Goal: Feedback & Contribution: Contribute content

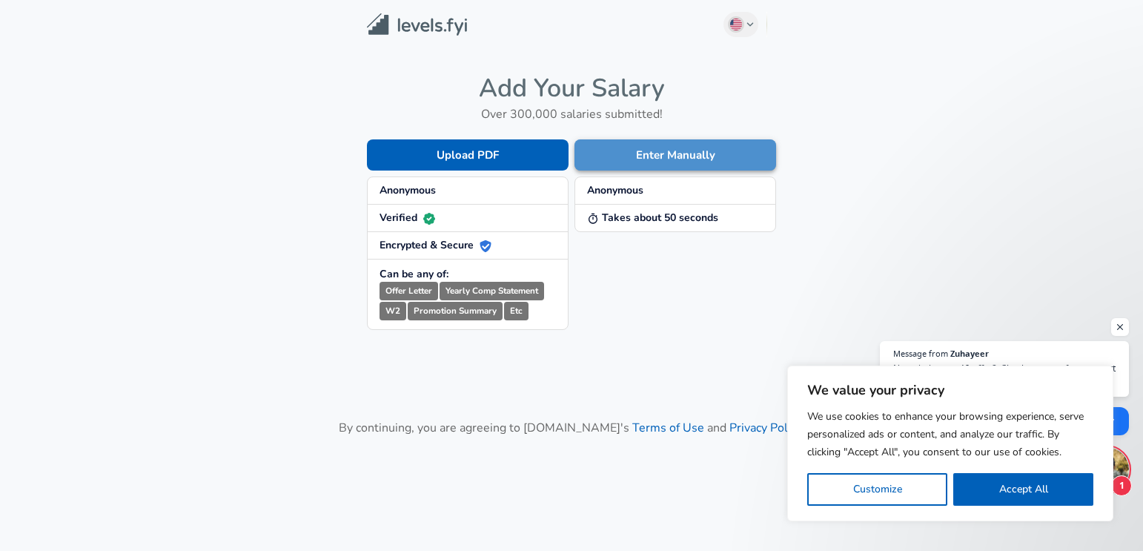
click at [675, 158] on button "Enter Manually" at bounding box center [675, 154] width 202 height 31
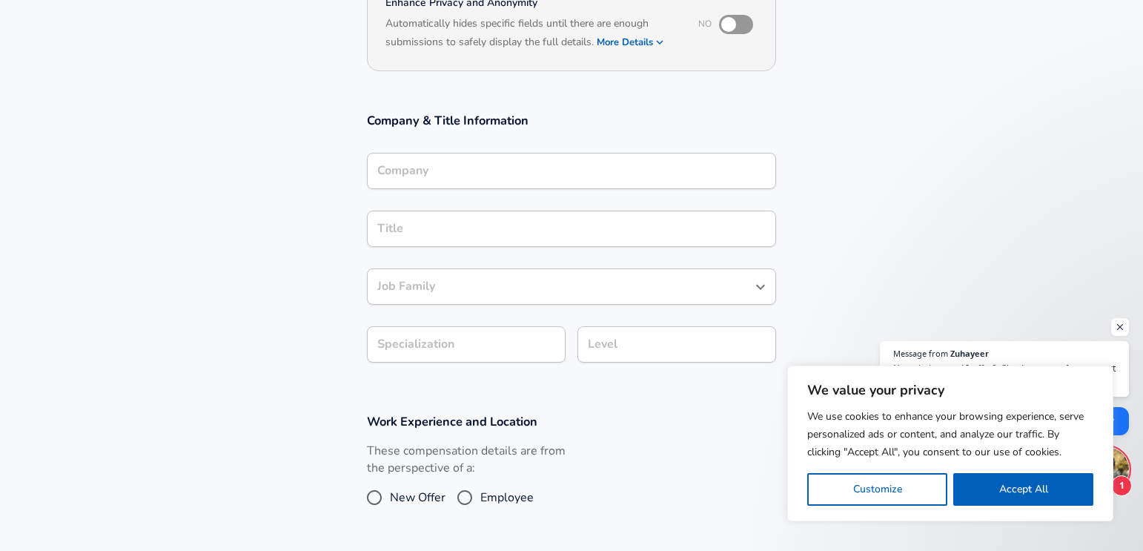
scroll to position [253, 0]
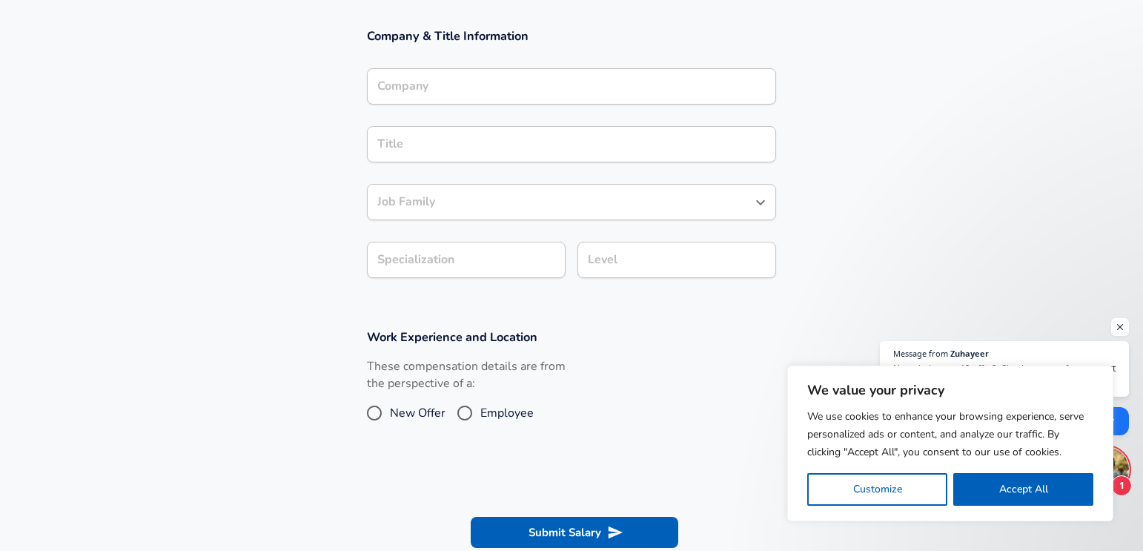
click at [464, 88] on input "Company" at bounding box center [572, 86] width 396 height 23
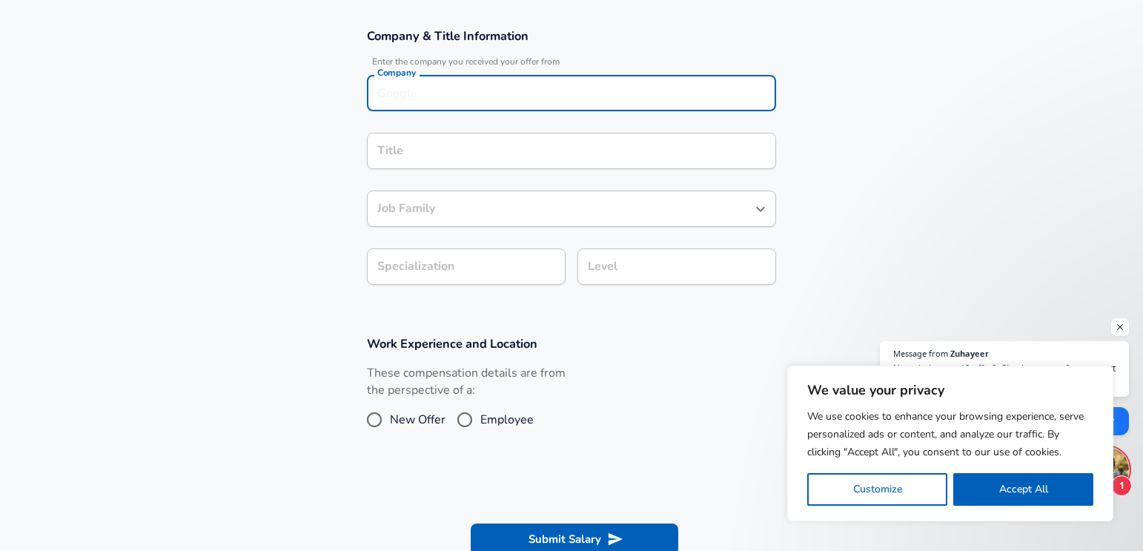
scroll to position [268, 0]
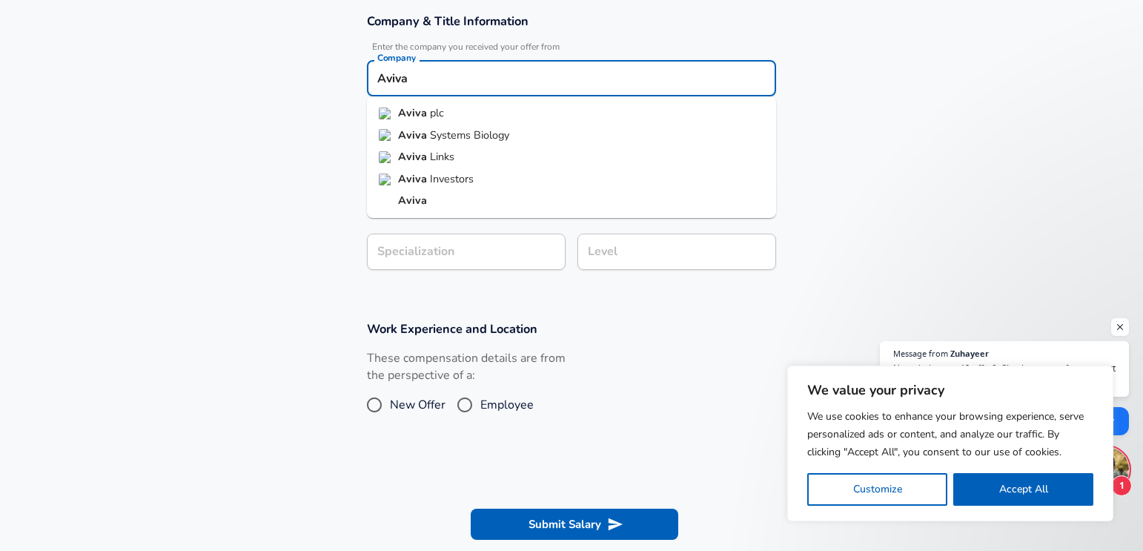
click at [458, 113] on li "Aviva plc" at bounding box center [571, 113] width 409 height 22
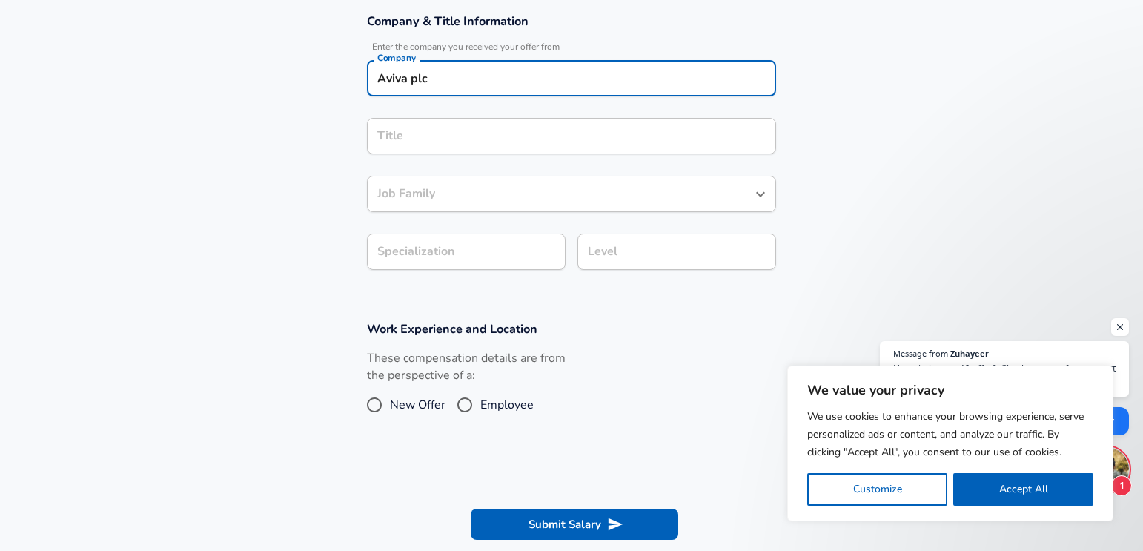
type input "Aviva plc"
click at [451, 136] on input "Title" at bounding box center [572, 136] width 396 height 23
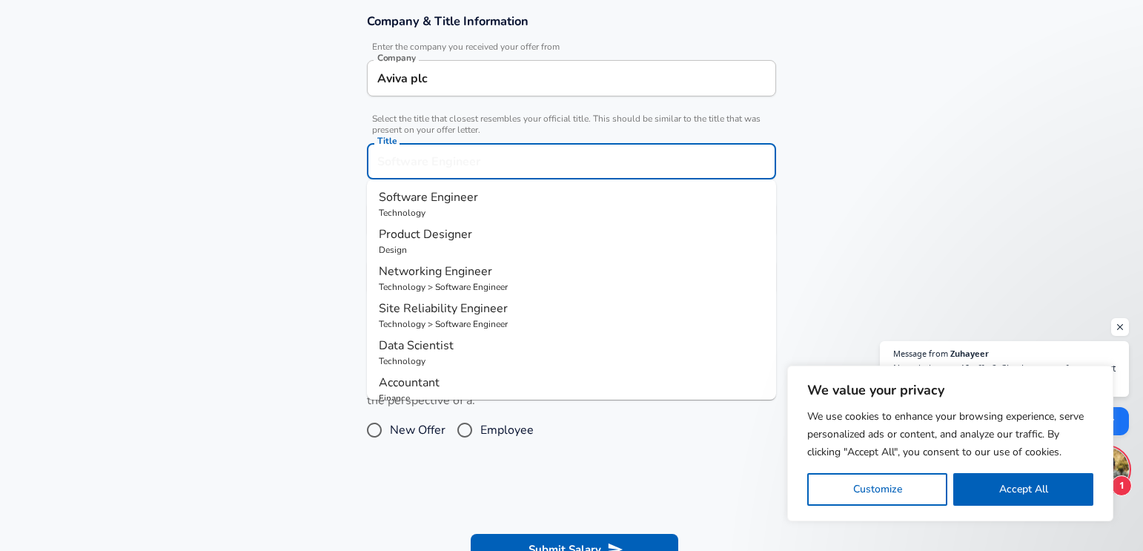
scroll to position [298, 0]
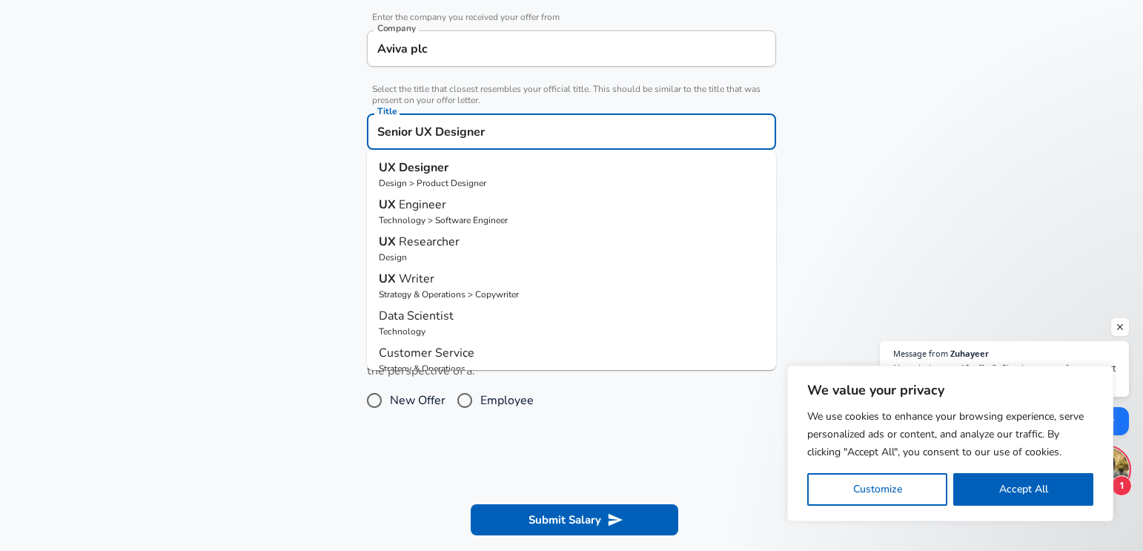
click at [439, 170] on strong "Designer" at bounding box center [424, 167] width 50 height 16
type input "UX Designer"
type input "User Experience (UX)"
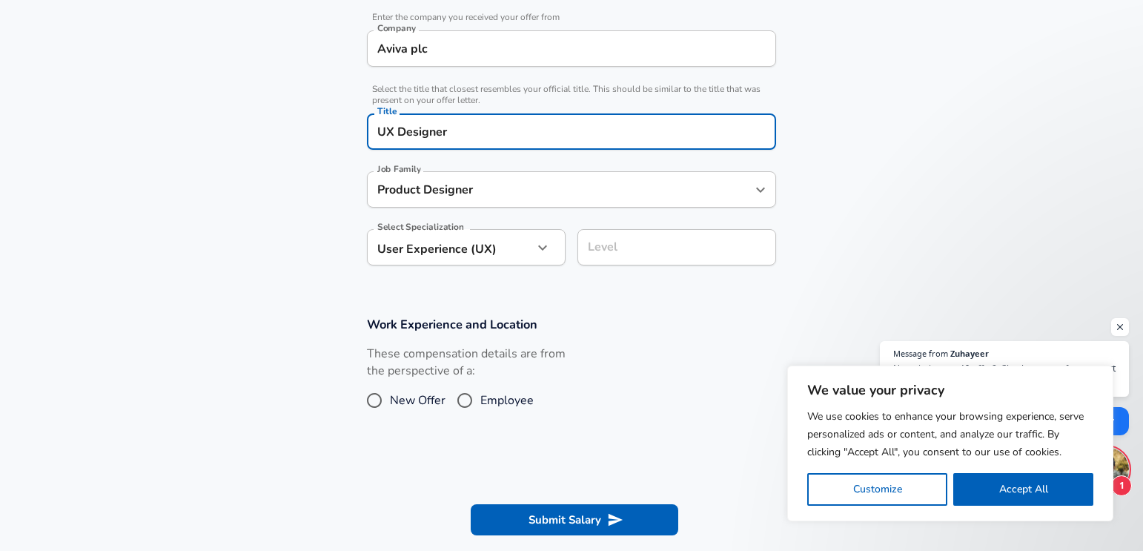
type input "Product Designer"
click at [505, 189] on input "Product Designer" at bounding box center [561, 189] width 374 height 23
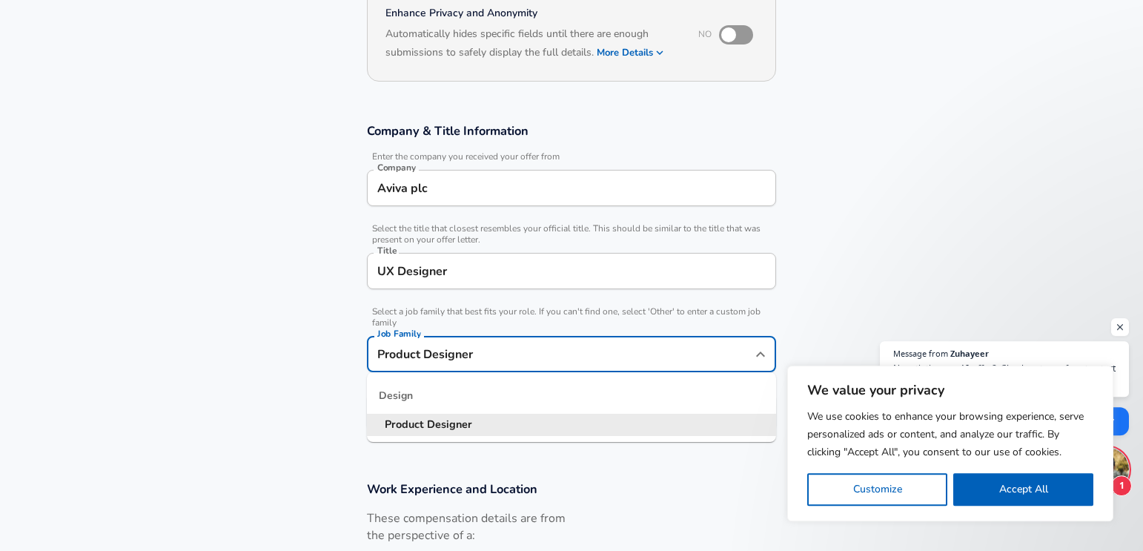
scroll to position [45, 0]
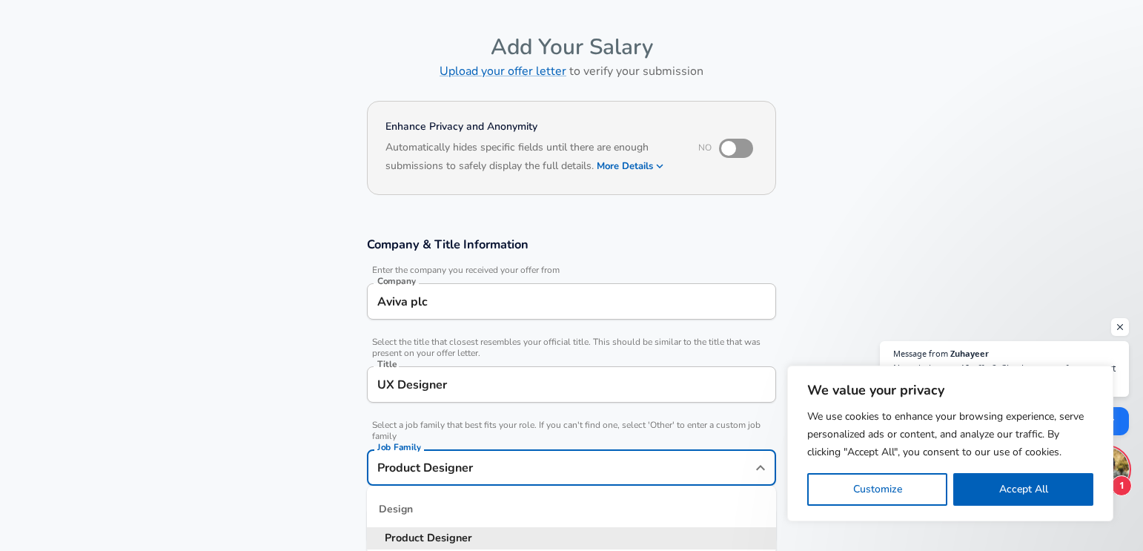
click at [889, 201] on section "Enhance Privacy and Anonymity No Automatically hides specific fields until ther…" at bounding box center [571, 157] width 1143 height 122
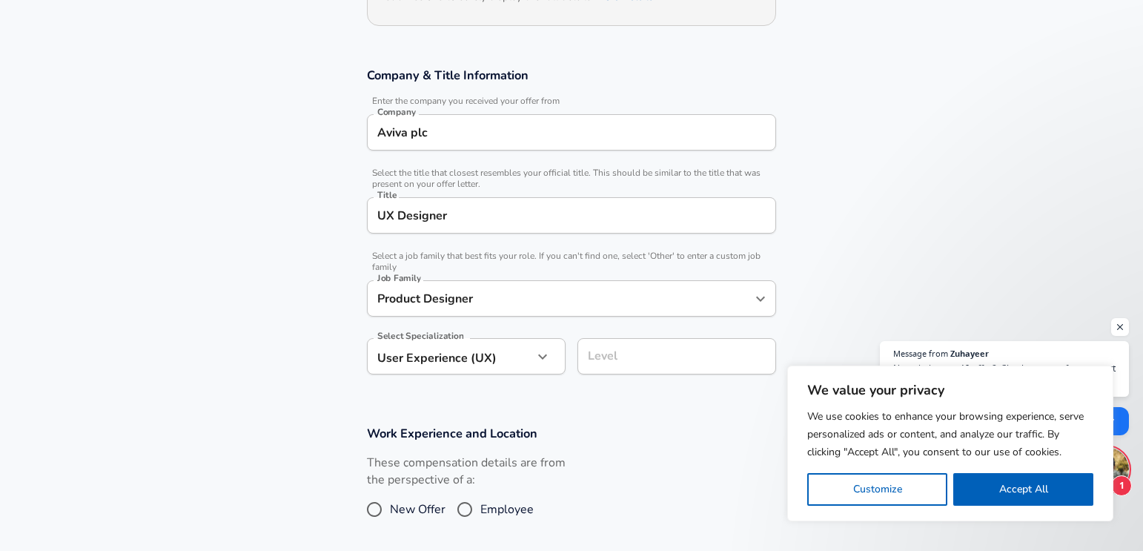
scroll to position [299, 0]
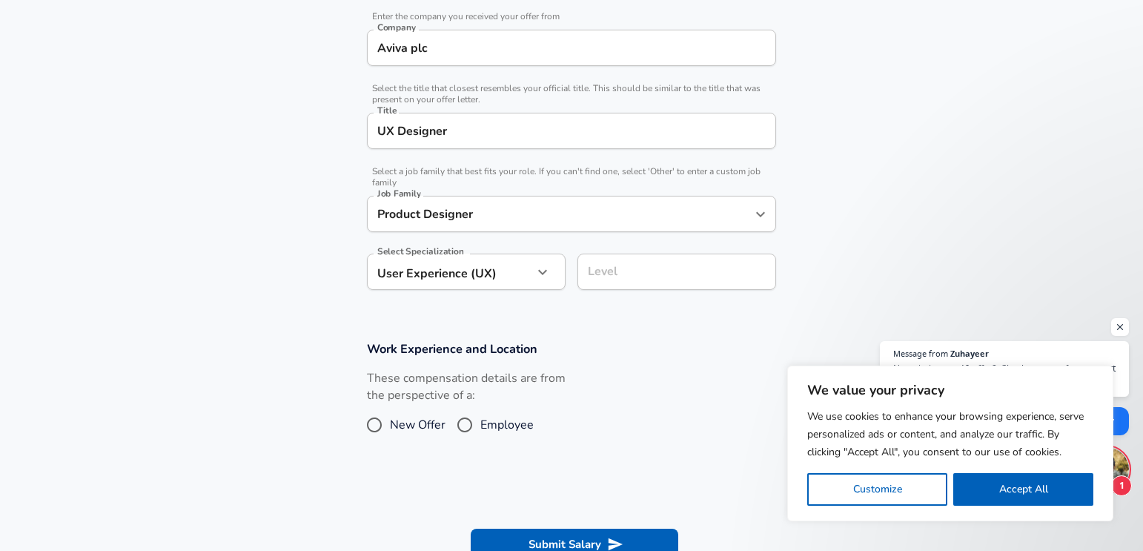
click at [448, 129] on input "UX Designer" at bounding box center [572, 130] width 396 height 23
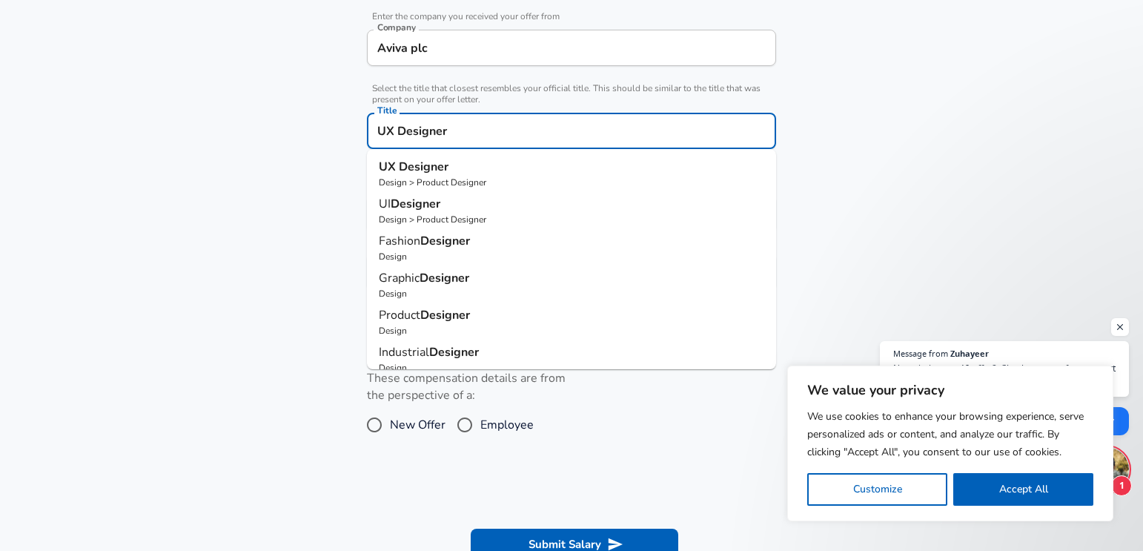
type input "b"
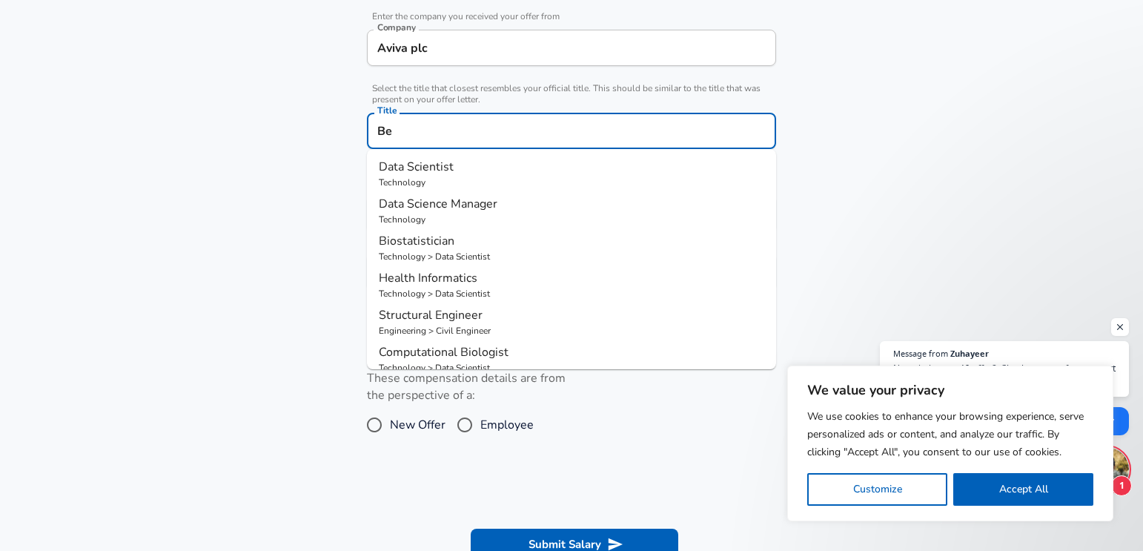
type input "B"
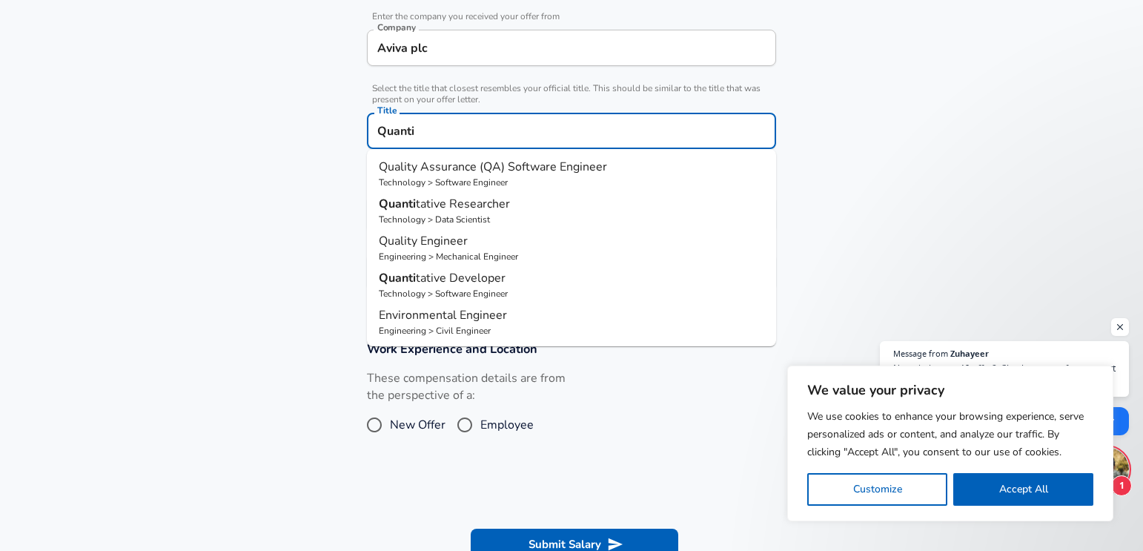
type input "Quantit"
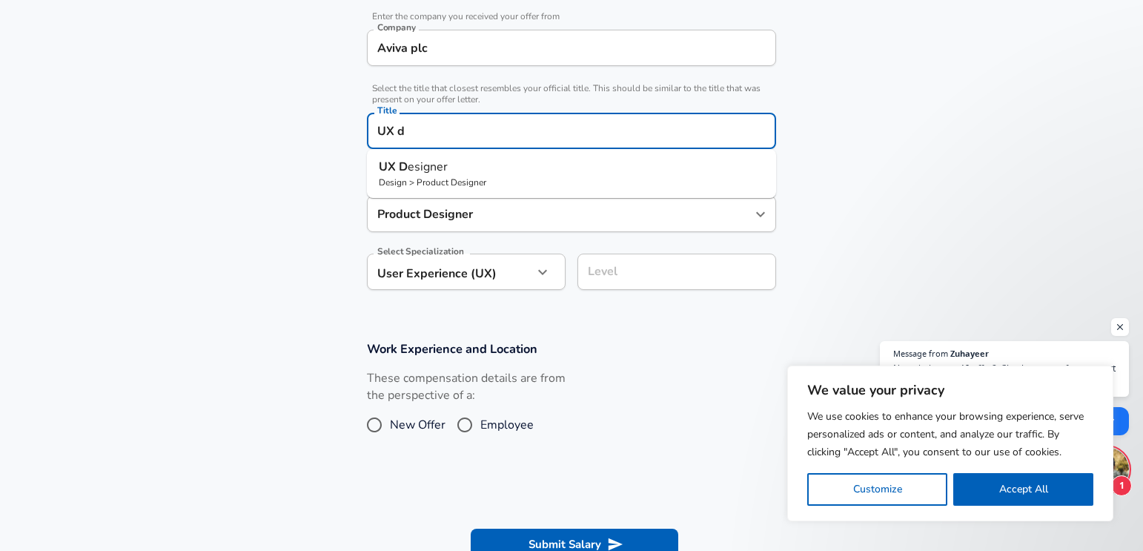
click at [468, 167] on p "UX D esigner" at bounding box center [571, 167] width 385 height 18
type input "UX Designer"
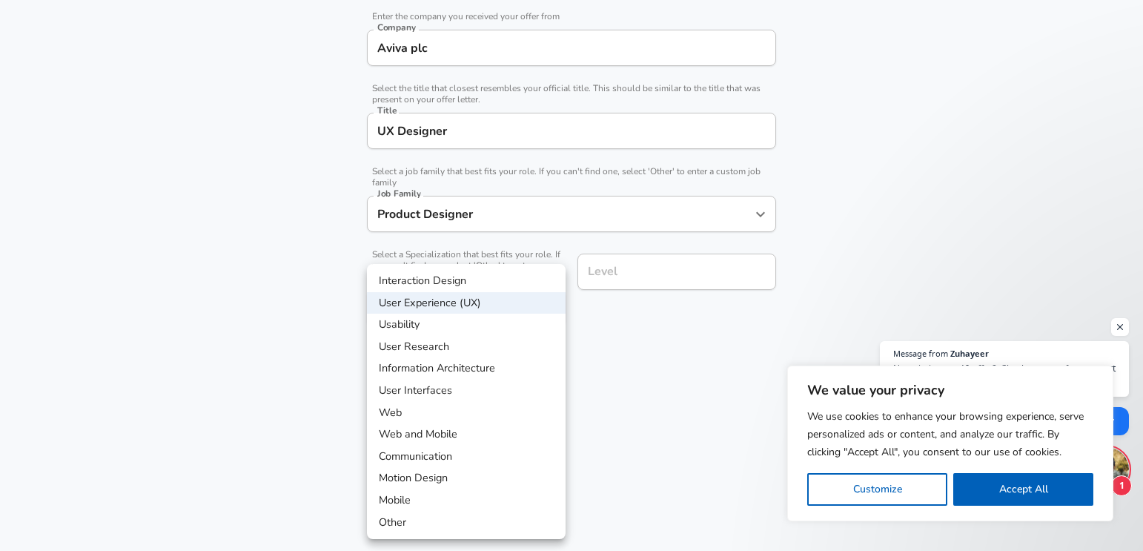
scroll to position [343, 0]
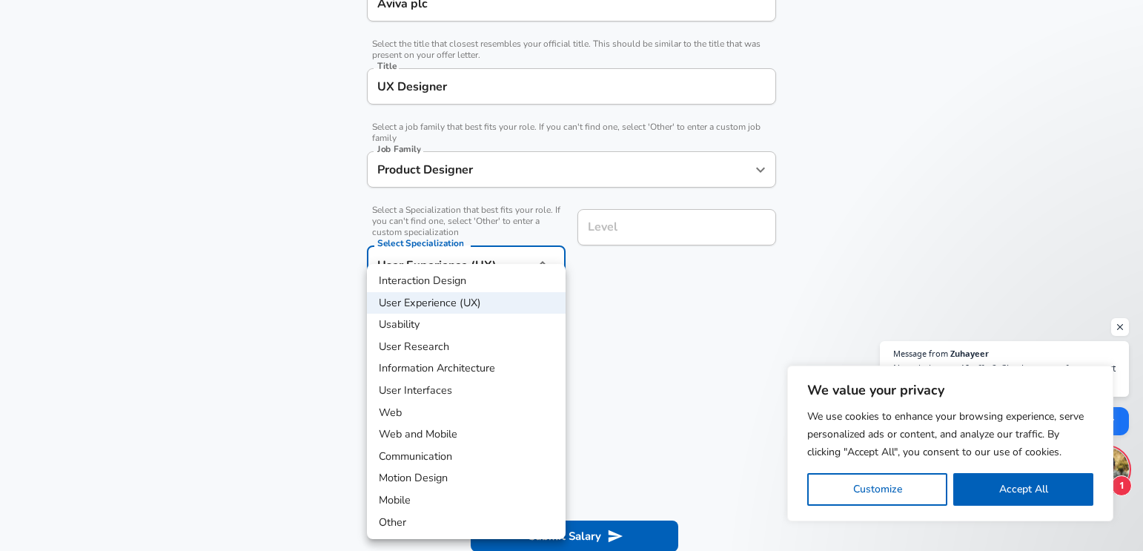
click at [446, 305] on li "User Experience (UX)" at bounding box center [466, 303] width 199 height 22
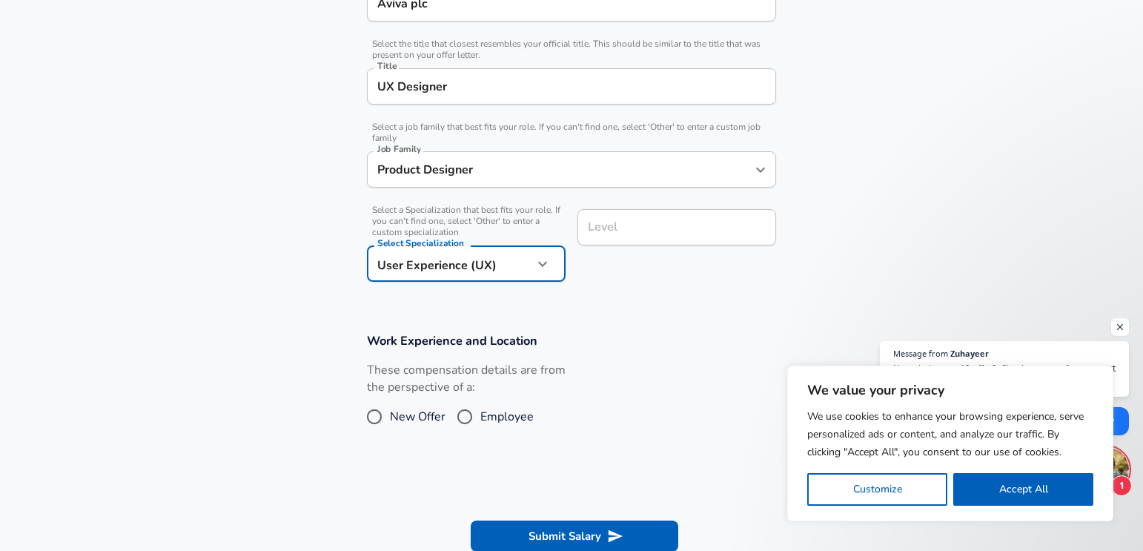
click at [635, 232] on input "Level" at bounding box center [676, 227] width 185 height 23
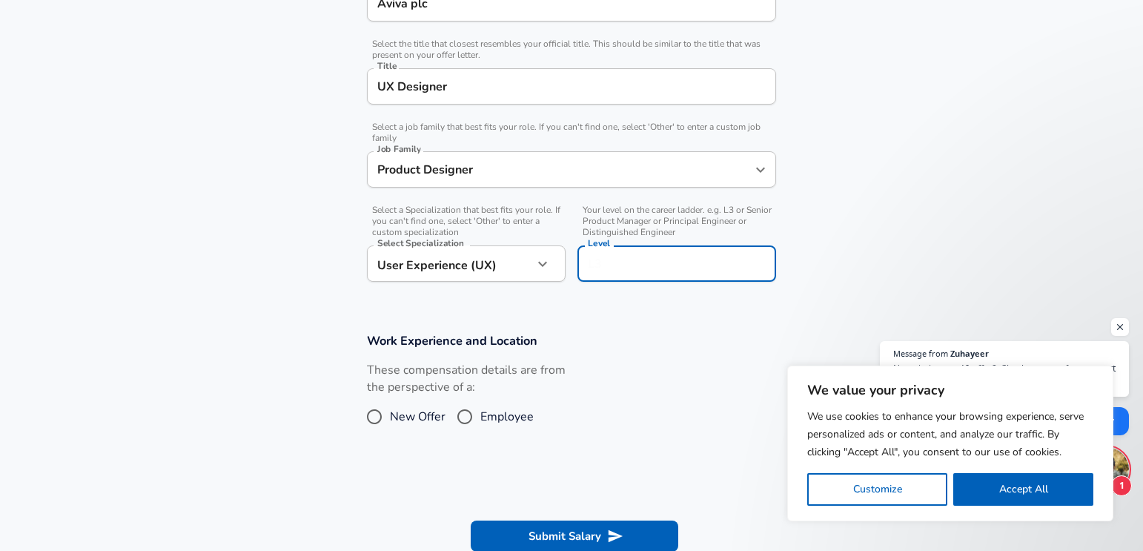
scroll to position [373, 0]
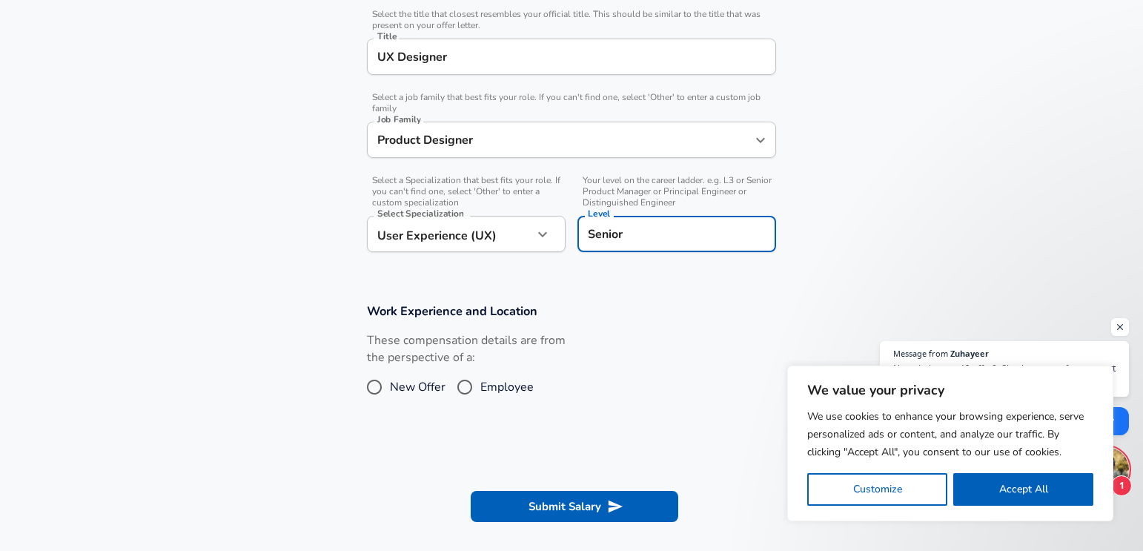
type input "Senior"
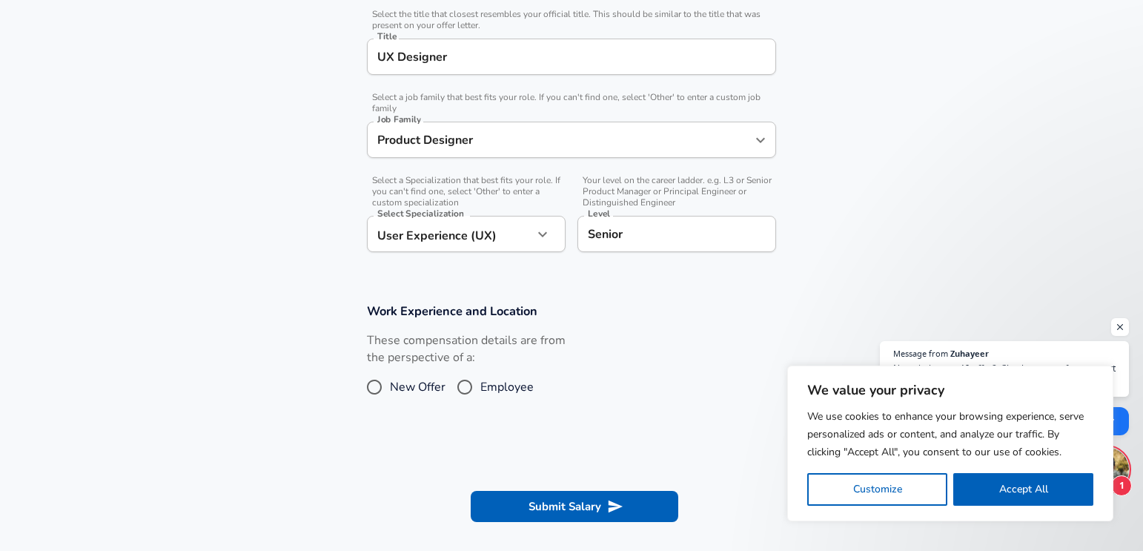
click at [822, 200] on section "Company & Title Information Enter the company you received your offer from Comp…" at bounding box center [571, 88] width 1143 height 394
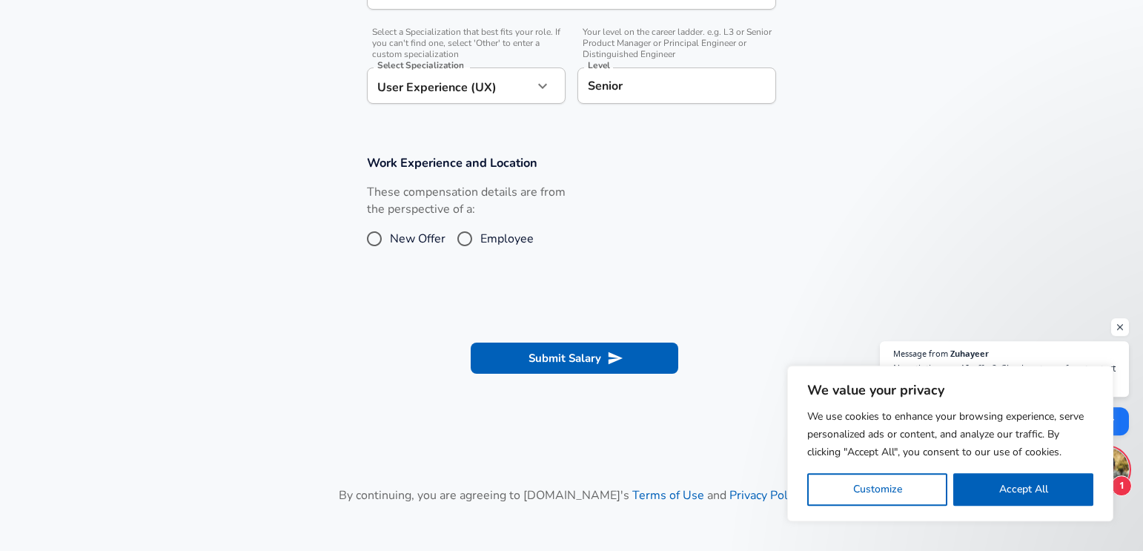
scroll to position [542, 0]
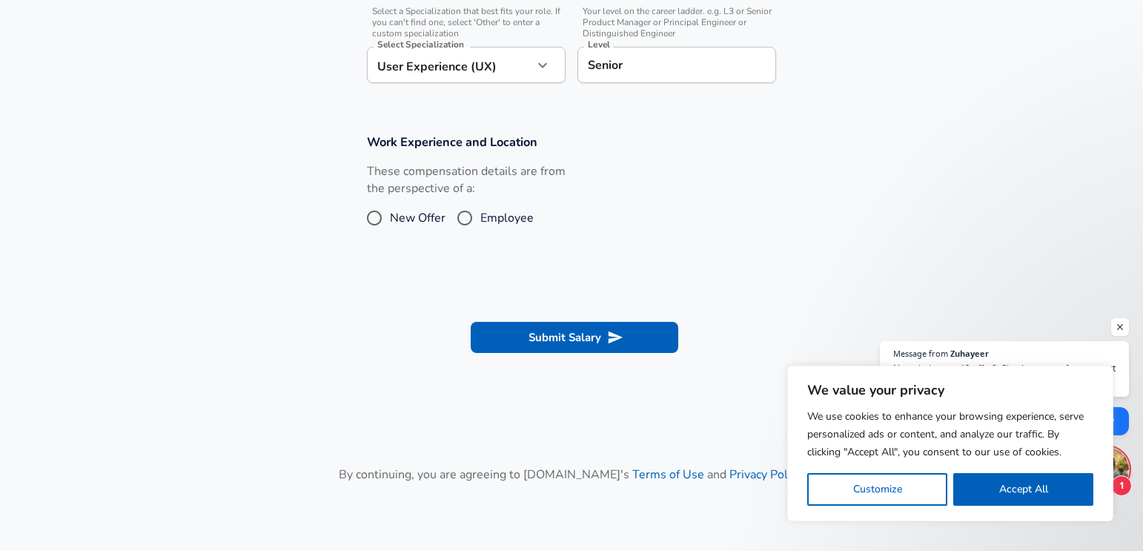
click at [477, 222] on input "Employee" at bounding box center [464, 218] width 31 height 24
radio input "true"
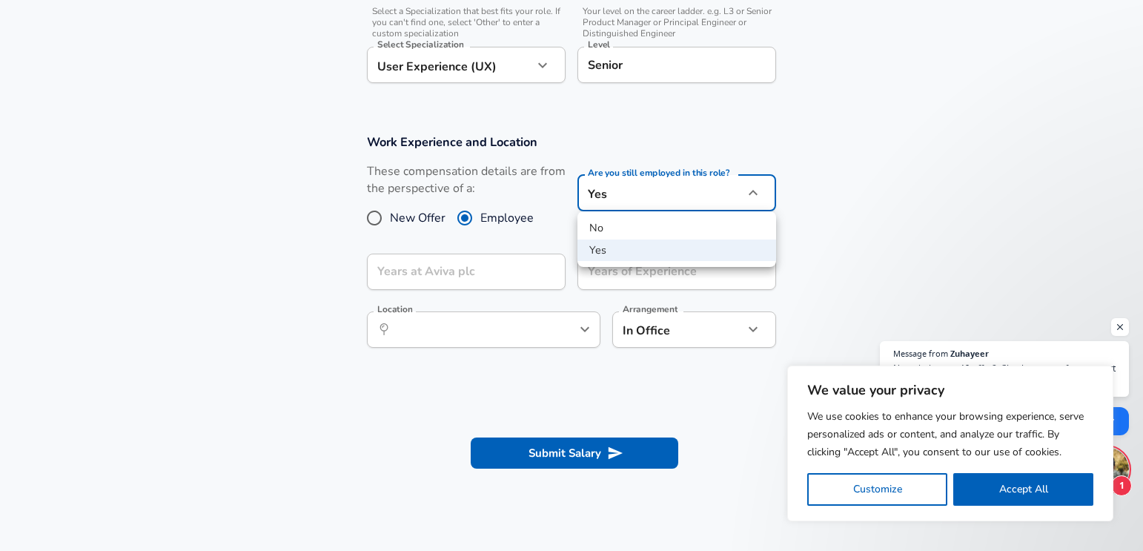
click at [617, 233] on li "No" at bounding box center [676, 228] width 199 height 22
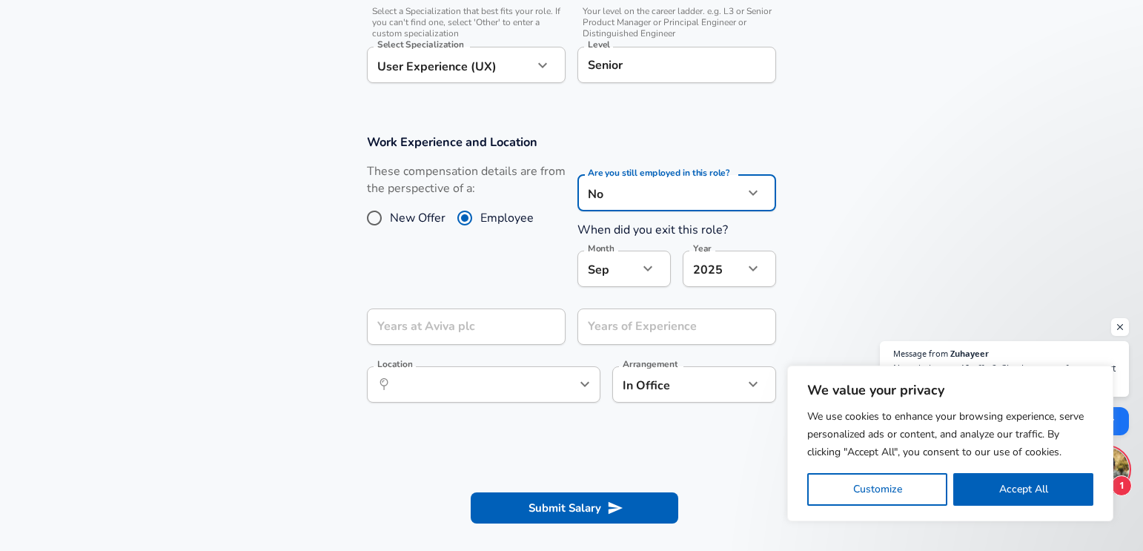
type input "no"
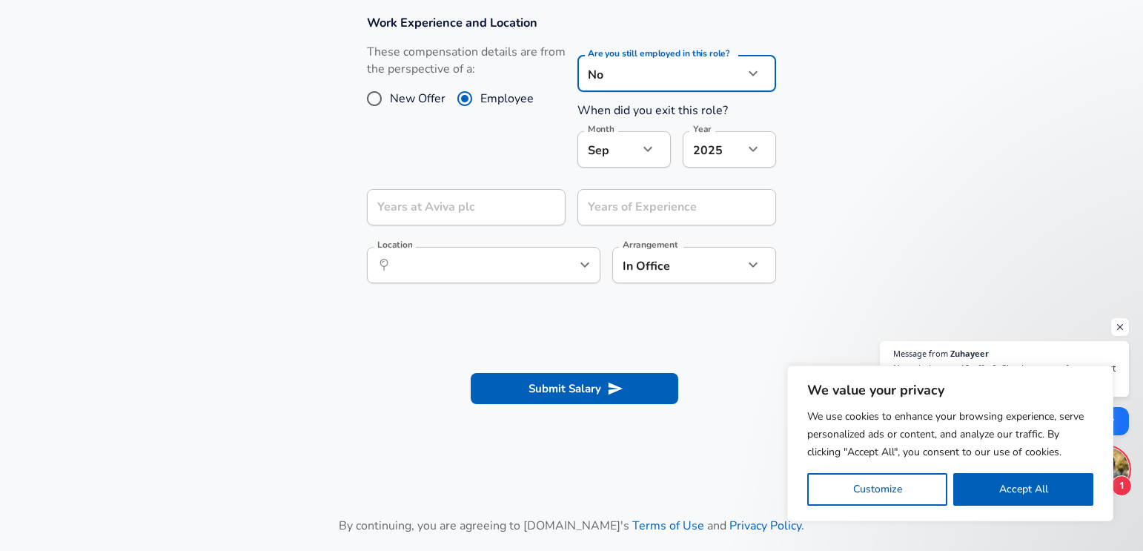
scroll to position [626, 0]
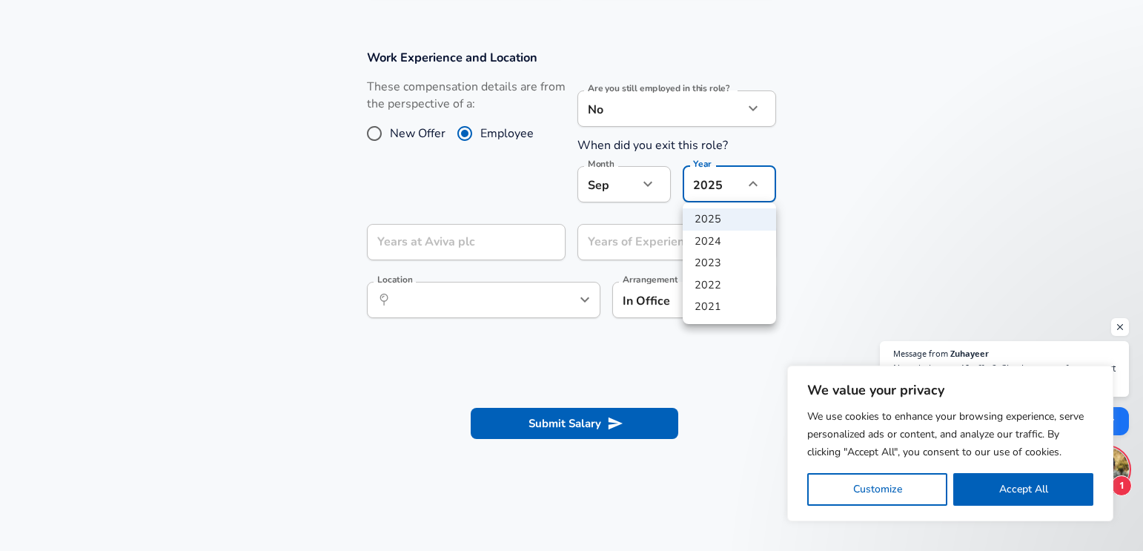
click at [718, 193] on div at bounding box center [571, 275] width 1143 height 551
click at [721, 183] on div at bounding box center [571, 275] width 1143 height 551
click at [726, 314] on li "2021" at bounding box center [729, 307] width 93 height 22
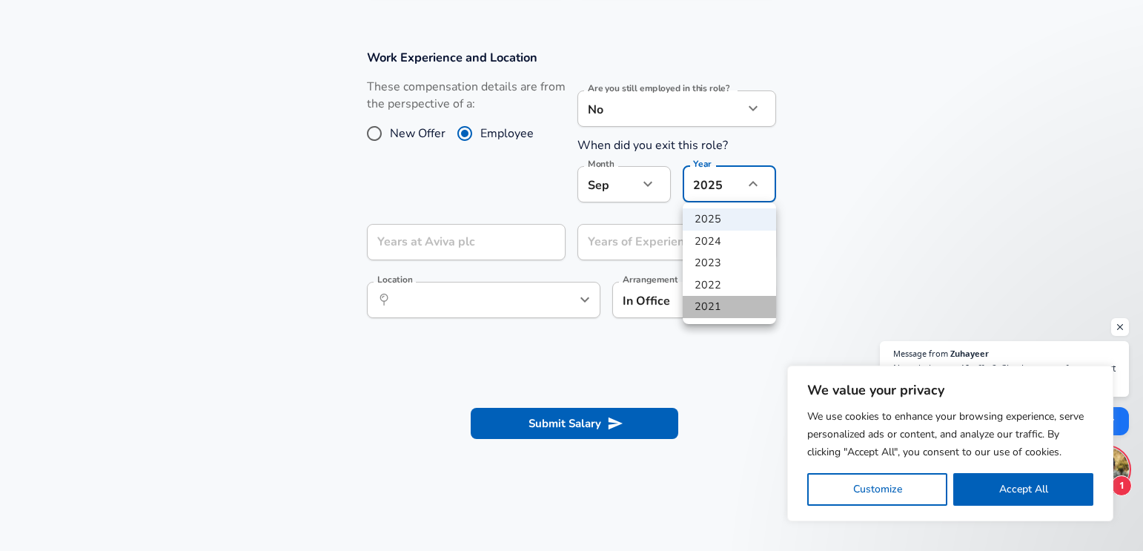
type input "2021"
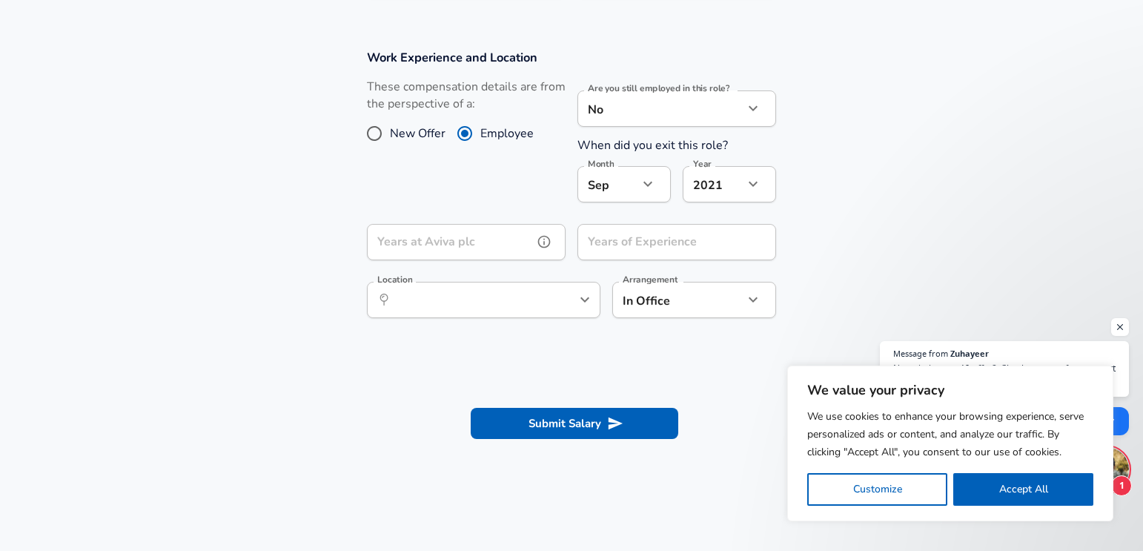
click at [477, 242] on input "Years at Aviva plc" at bounding box center [450, 242] width 166 height 36
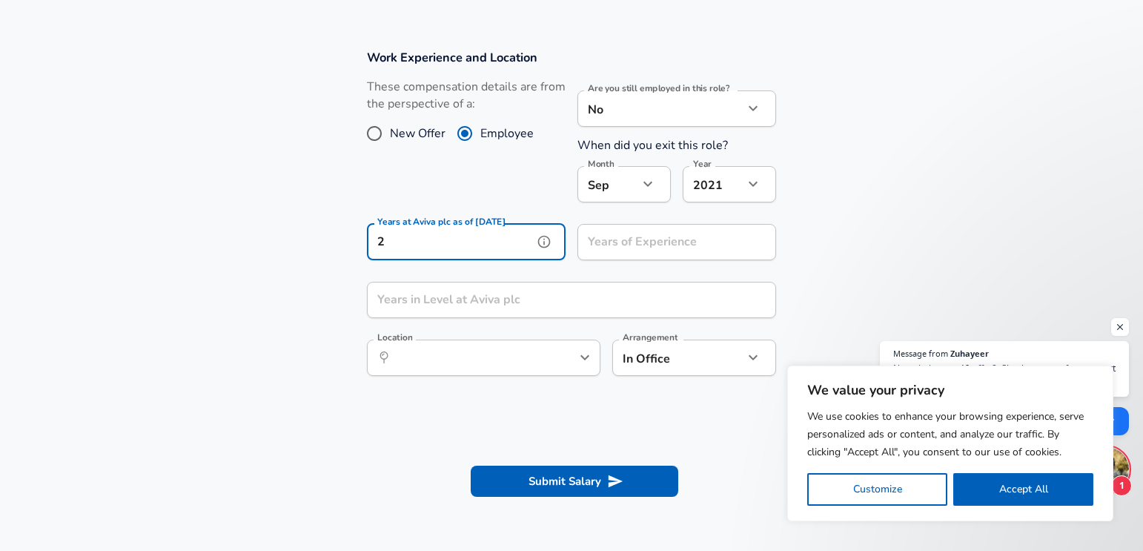
type input "2"
click at [655, 249] on input "Years of Experience" at bounding box center [660, 242] width 166 height 36
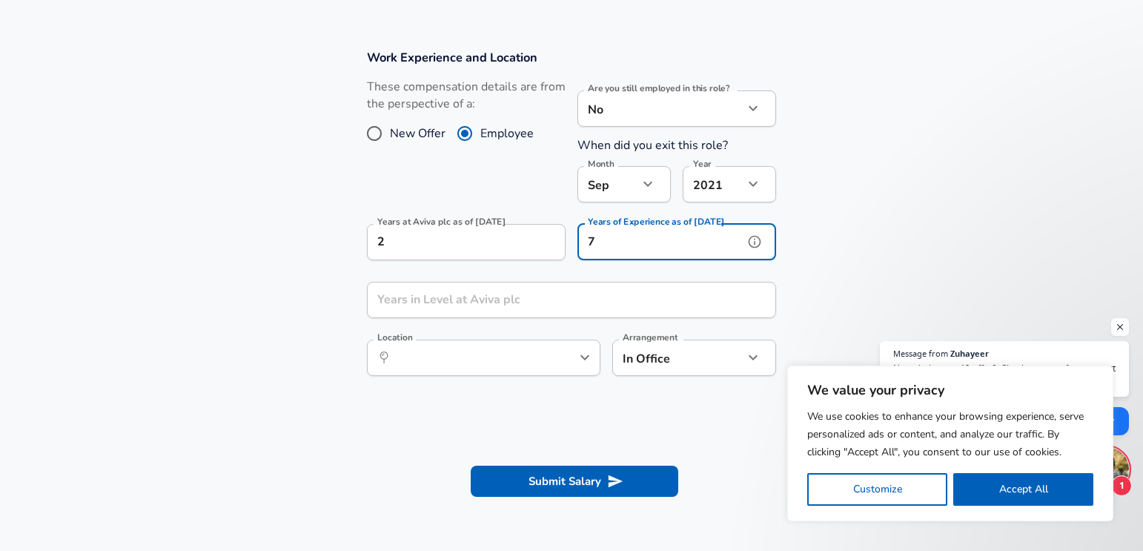
type input "7"
click at [540, 298] on input "Years in Level at Aviva plc" at bounding box center [555, 300] width 377 height 36
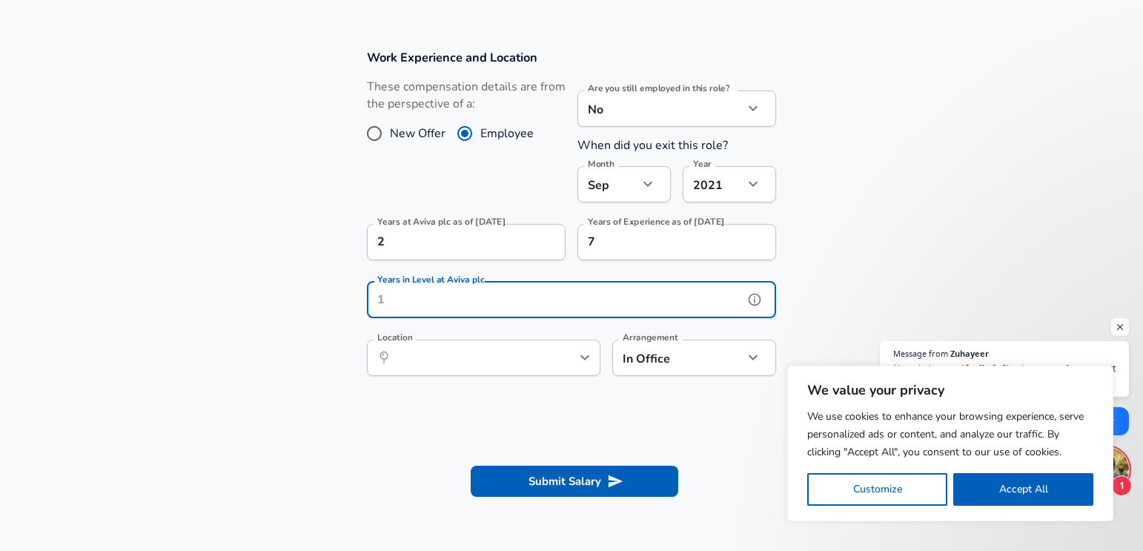
click at [757, 299] on icon "help" at bounding box center [754, 299] width 15 height 15
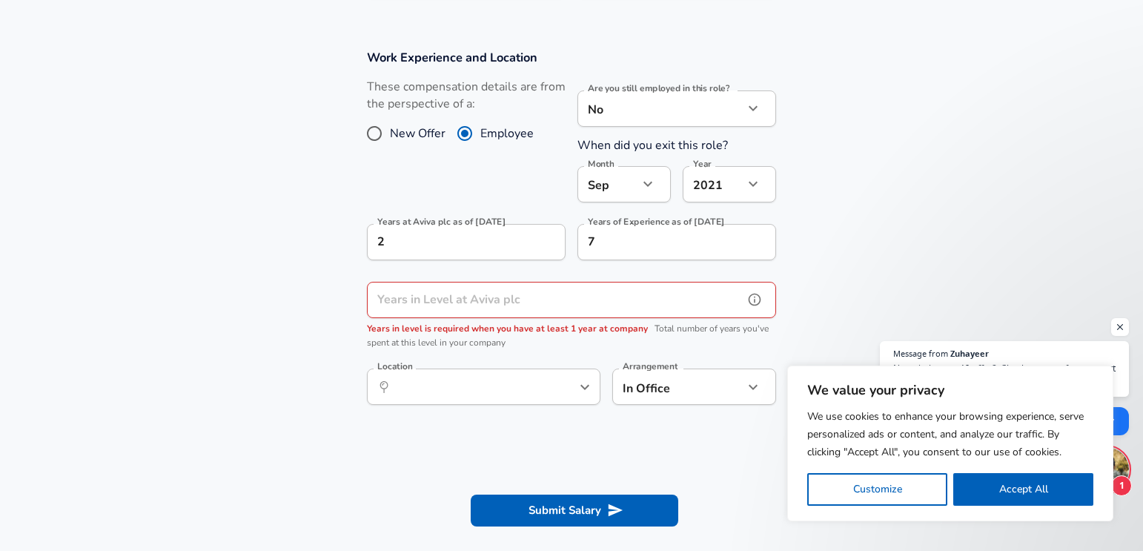
click at [515, 300] on input "Years in Level at Aviva plc" at bounding box center [555, 300] width 377 height 36
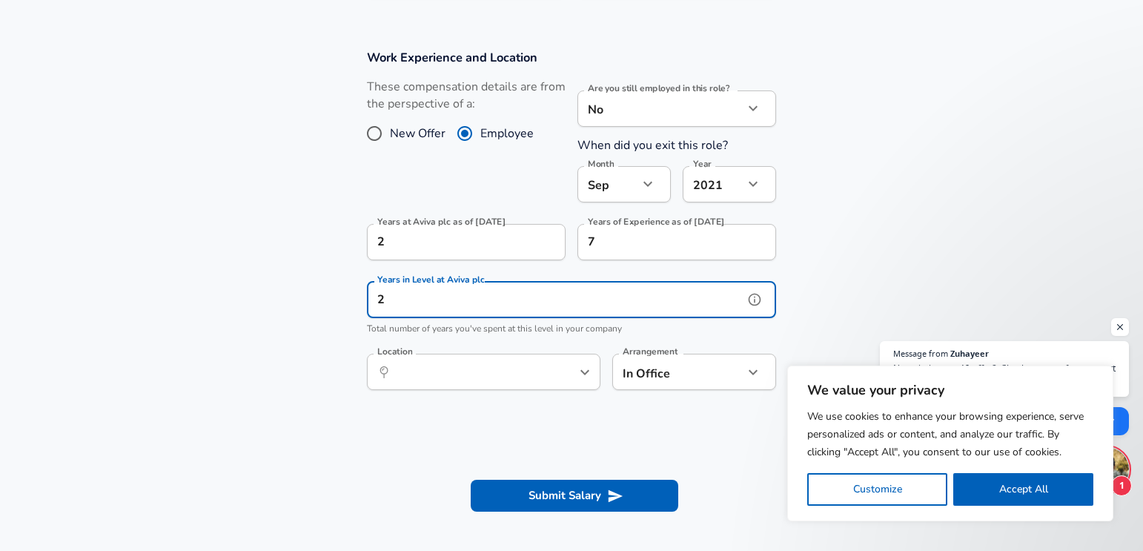
type input "2"
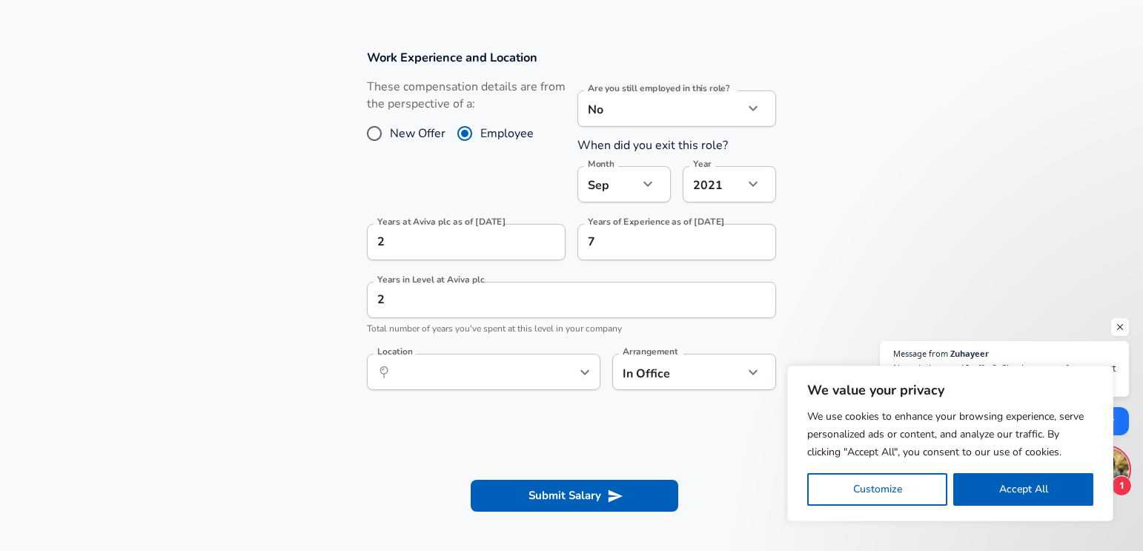
click at [325, 269] on section "Work Experience and Location These compensation details are from the perspectiv…" at bounding box center [571, 227] width 1143 height 391
click at [603, 239] on input "7" at bounding box center [660, 242] width 166 height 36
type input "5"
click at [309, 239] on section "Work Experience and Location These compensation details are from the perspectiv…" at bounding box center [571, 227] width 1143 height 391
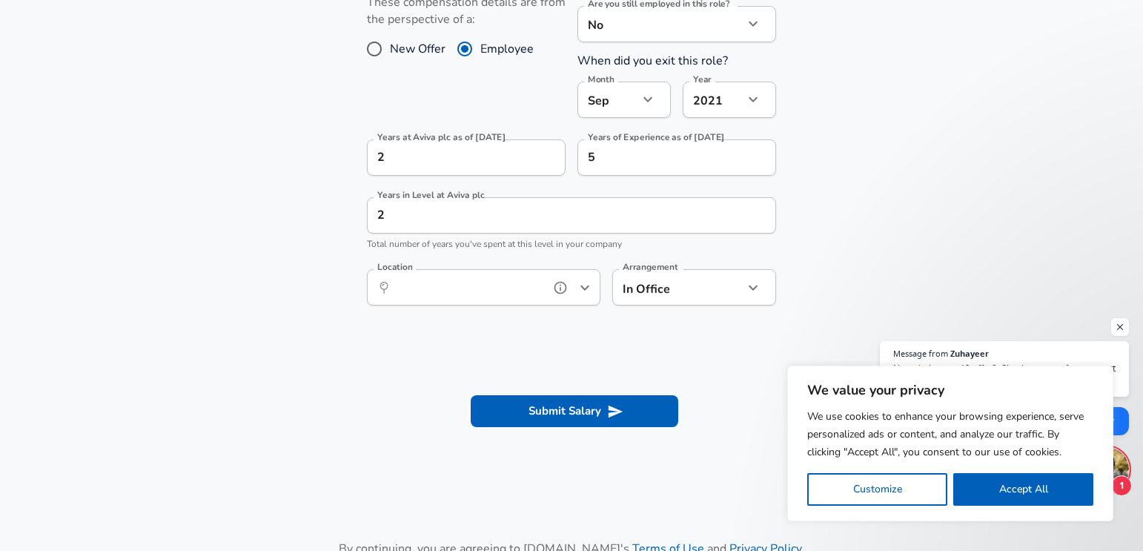
click at [478, 294] on input "Location" at bounding box center [467, 287] width 152 height 23
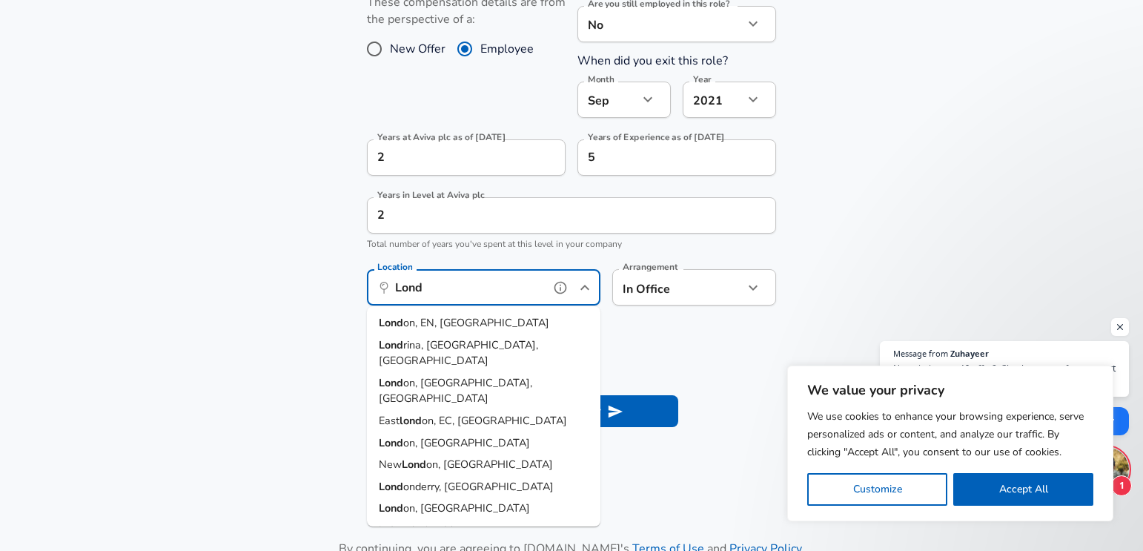
click at [488, 328] on span "on, EN, [GEOGRAPHIC_DATA]" at bounding box center [476, 322] width 146 height 15
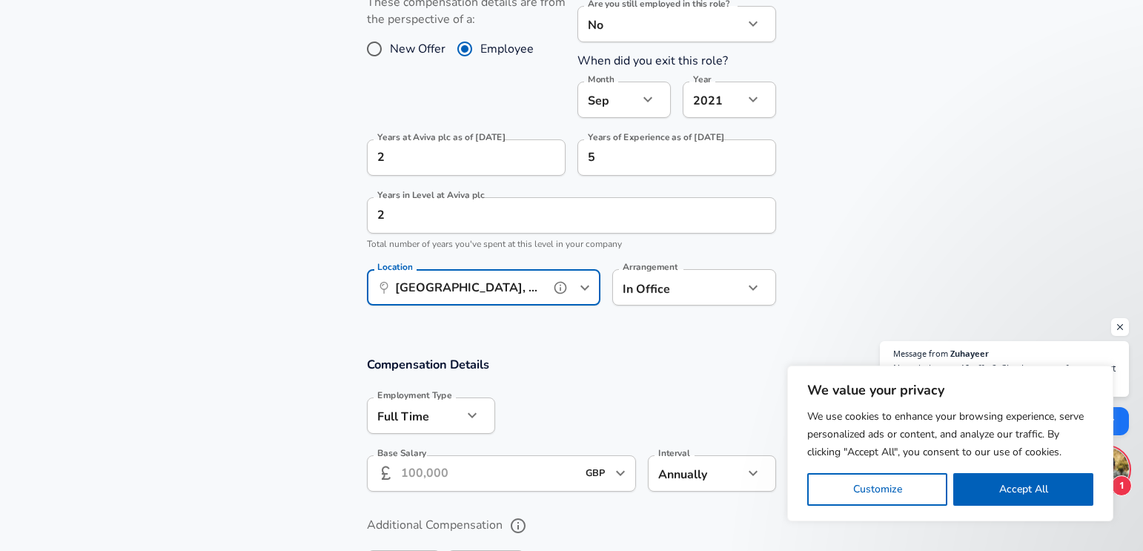
scroll to position [880, 0]
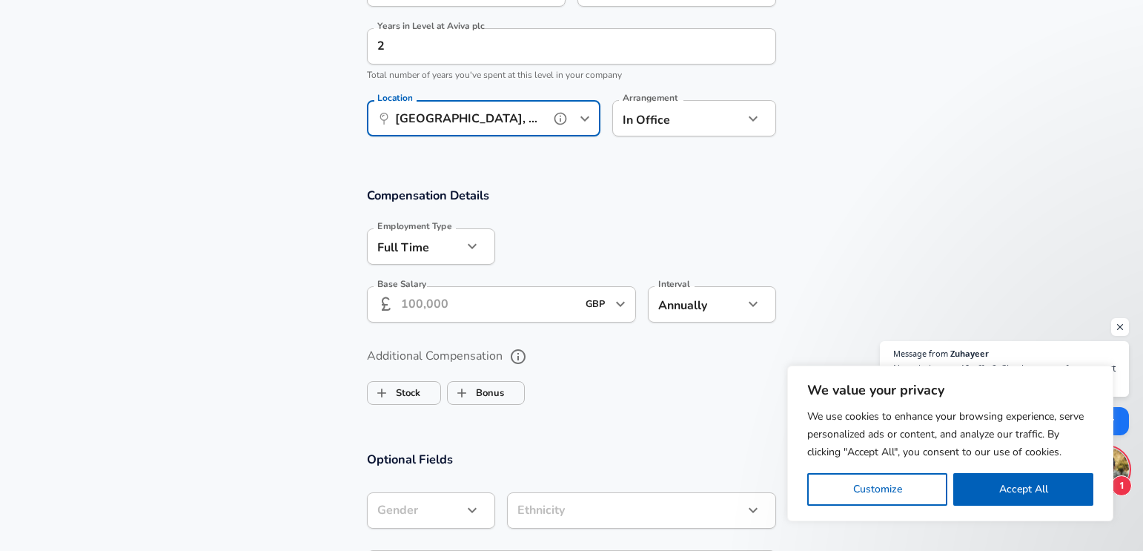
type input "[GEOGRAPHIC_DATA], EN, [GEOGRAPHIC_DATA]"
click at [740, 112] on button "help" at bounding box center [732, 118] width 22 height 22
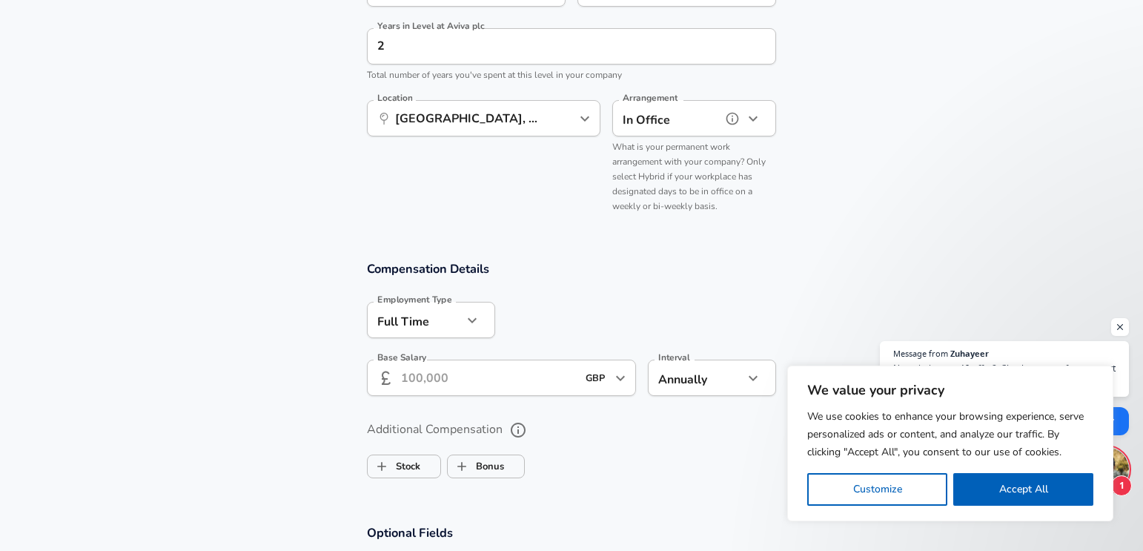
click at [733, 121] on icon "help" at bounding box center [732, 118] width 15 height 15
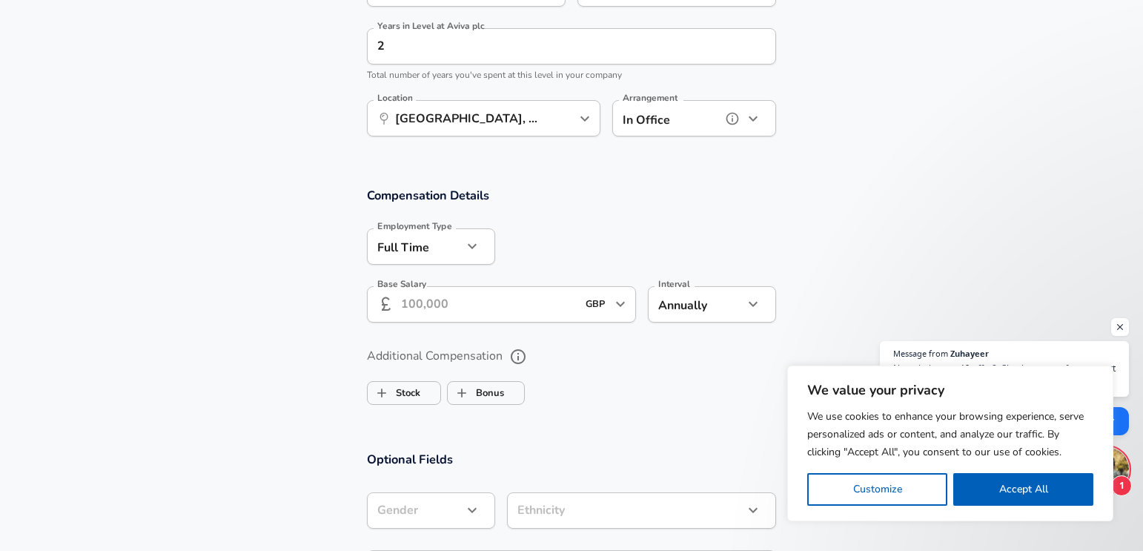
click at [757, 119] on icon "button" at bounding box center [753, 119] width 18 height 18
click at [757, 119] on div at bounding box center [571, 275] width 1143 height 551
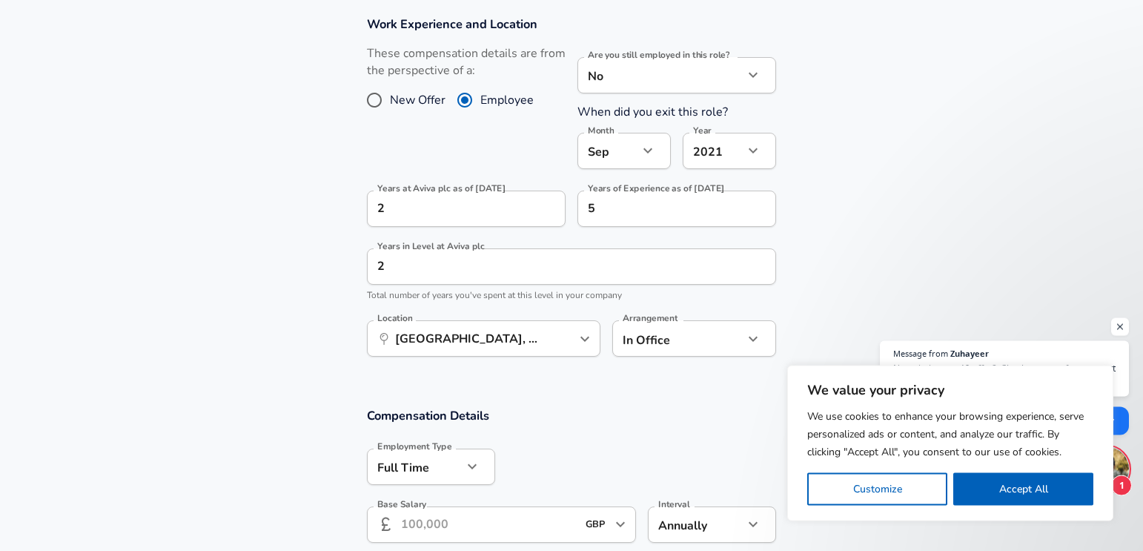
scroll to position [626, 0]
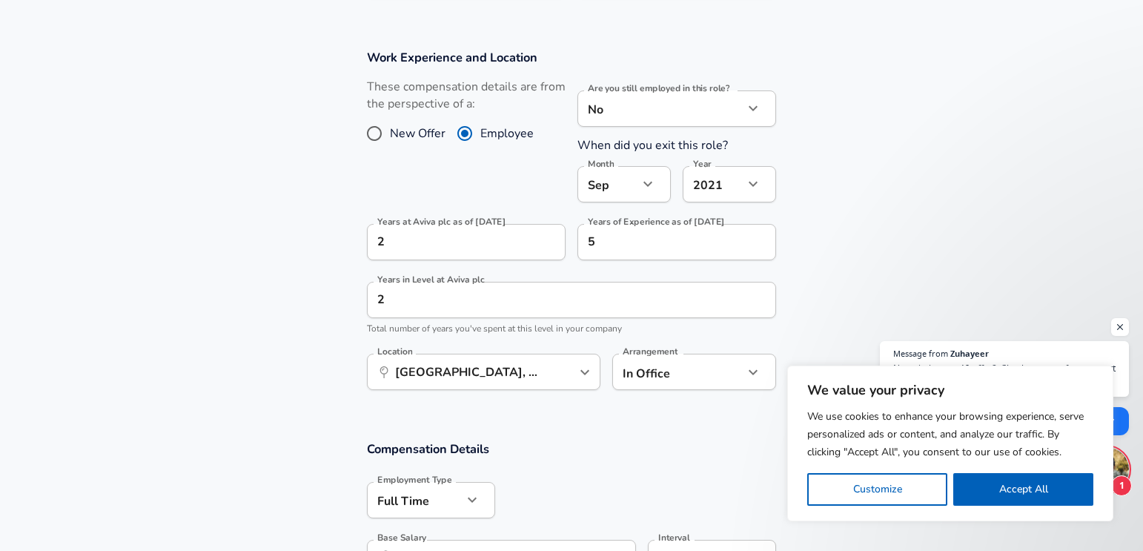
click at [750, 184] on icon "button" at bounding box center [753, 184] width 9 height 5
click at [851, 222] on div at bounding box center [571, 275] width 1143 height 551
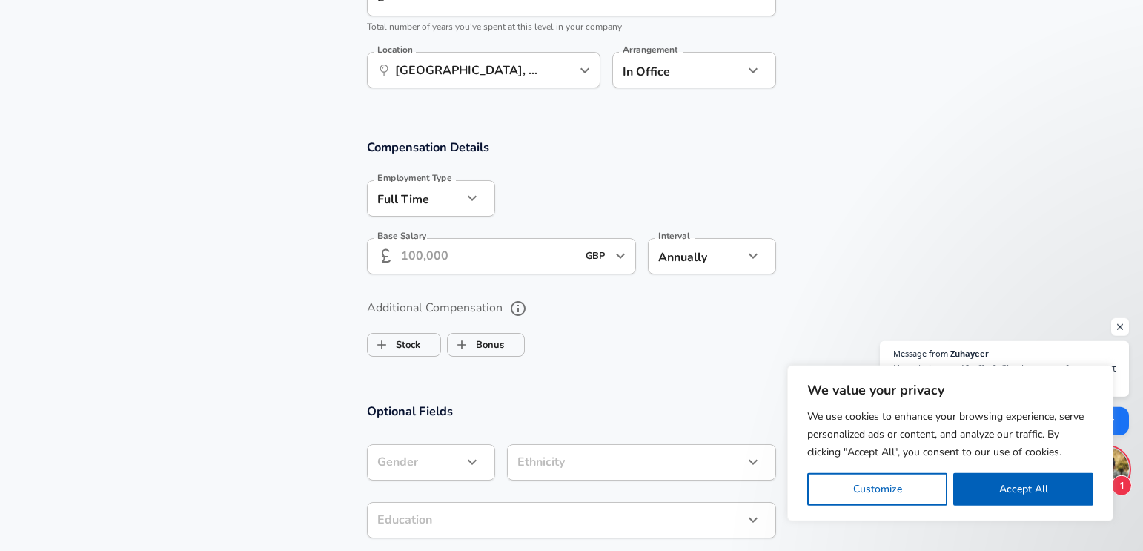
scroll to position [964, 0]
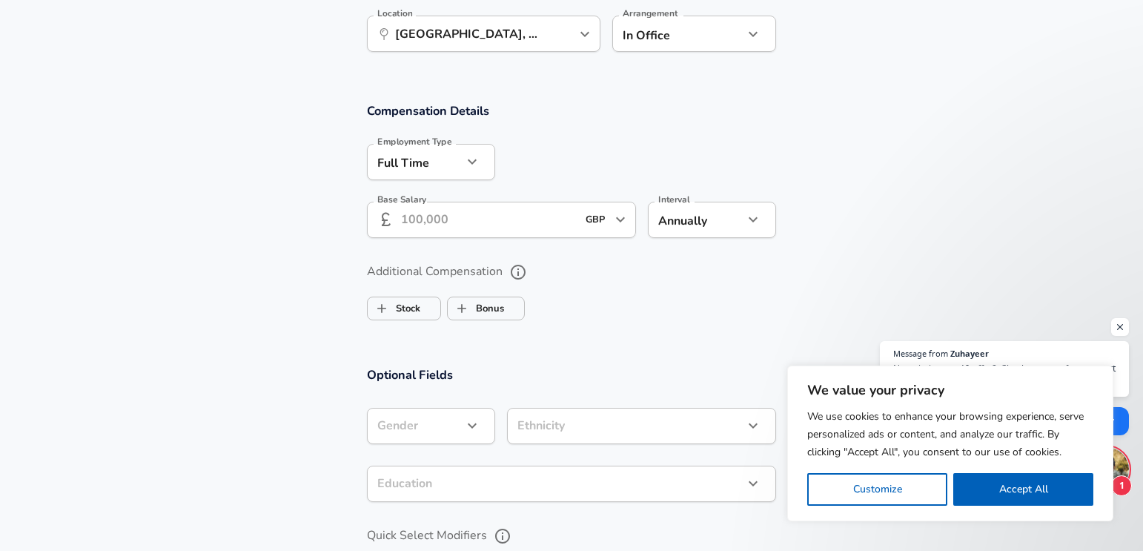
click at [448, 226] on input "Base Salary" at bounding box center [489, 220] width 176 height 36
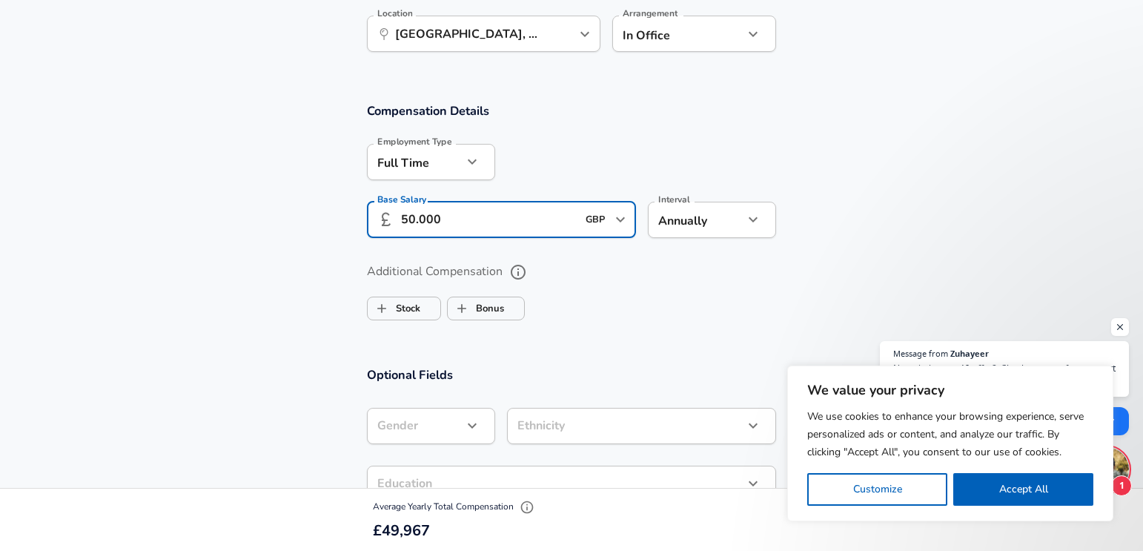
type input "50.000"
click at [832, 144] on section "Compensation Details Employment Type [DEMOGRAPHIC_DATA] full_time Employment Ty…" at bounding box center [571, 174] width 1143 height 145
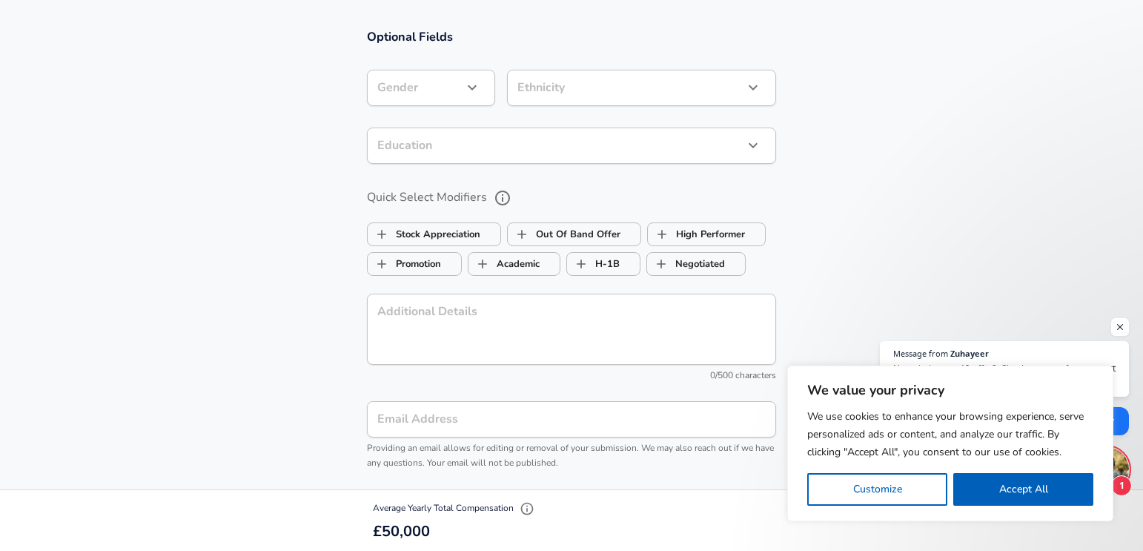
scroll to position [1387, 0]
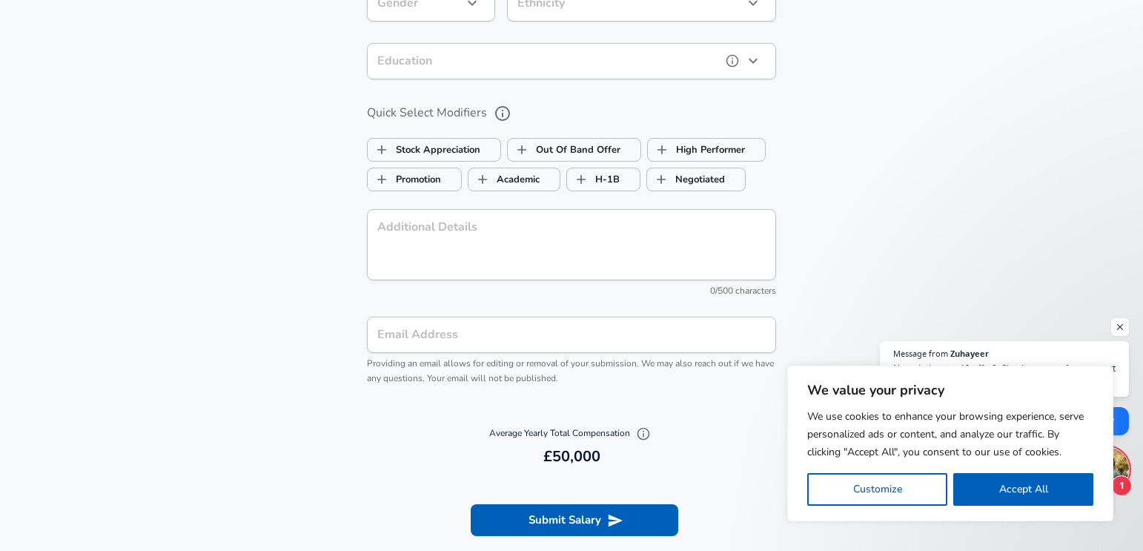
click at [760, 70] on button "button" at bounding box center [752, 60] width 25 height 25
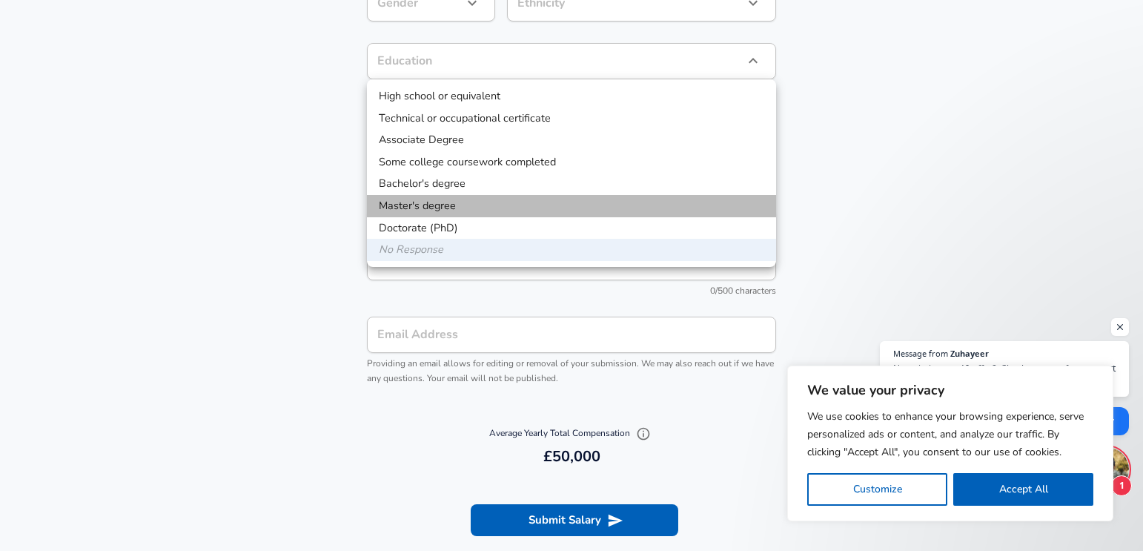
click at [488, 210] on li "Master's degree" at bounding box center [571, 206] width 409 height 22
type input "Masters degree"
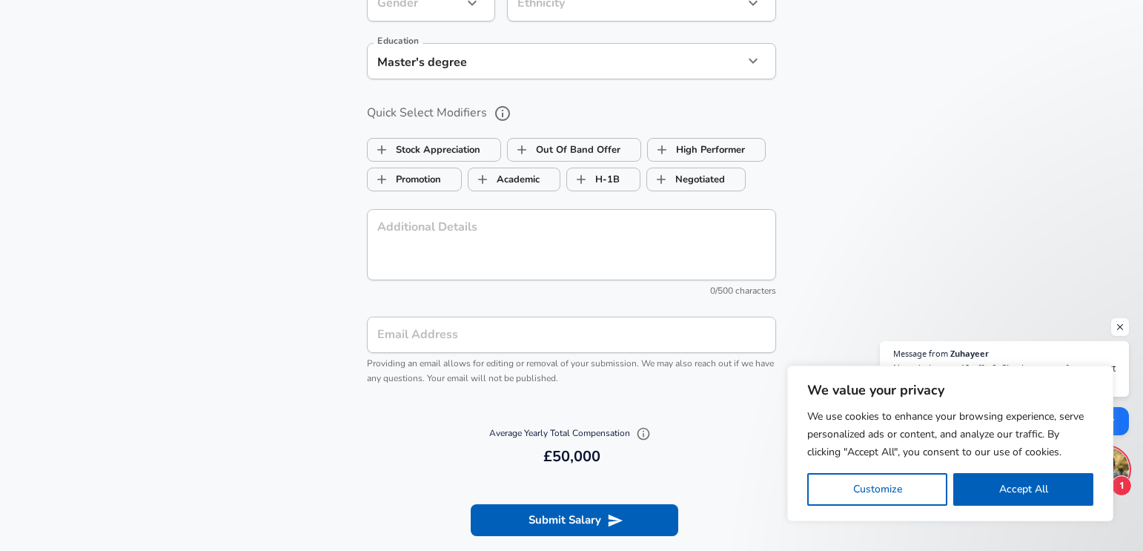
click at [846, 97] on section "Optional Fields Gender ​ Gender Ethnicity ​ Ethnicity Education Master's degree…" at bounding box center [571, 171] width 1143 height 488
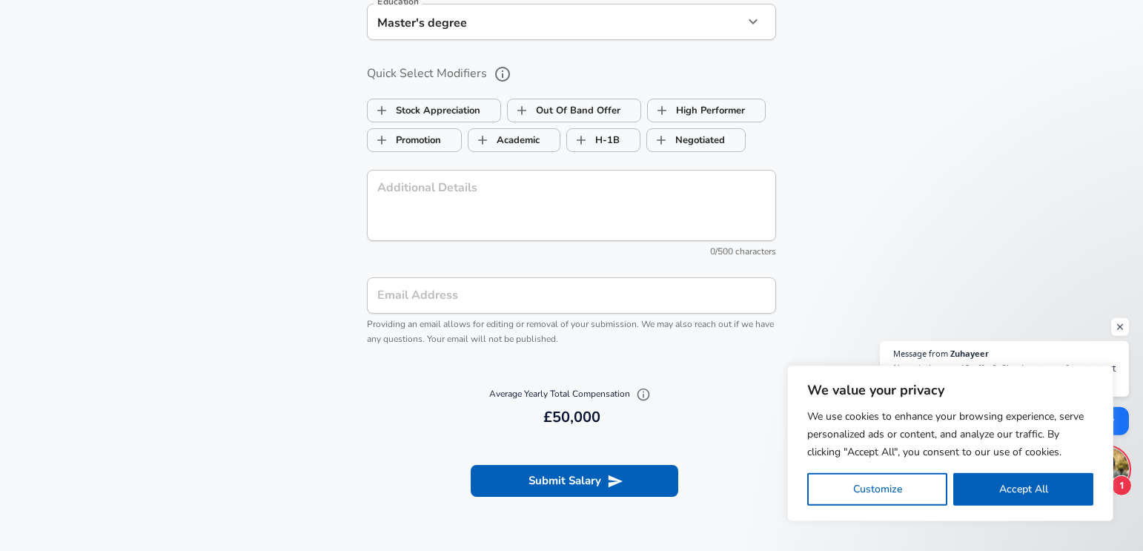
scroll to position [1471, 0]
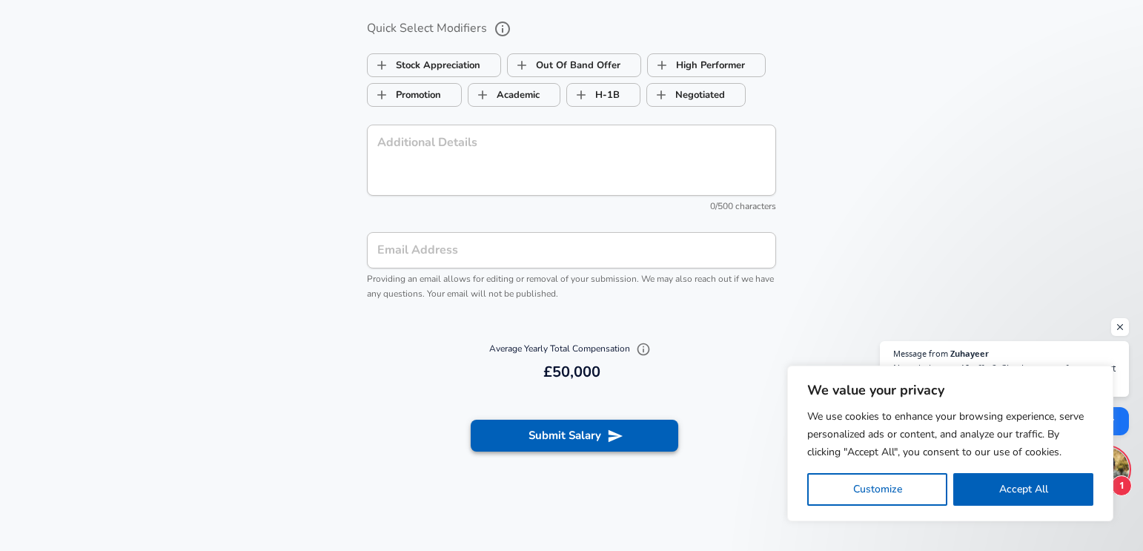
click at [599, 443] on button "Submit Salary" at bounding box center [575, 435] width 208 height 31
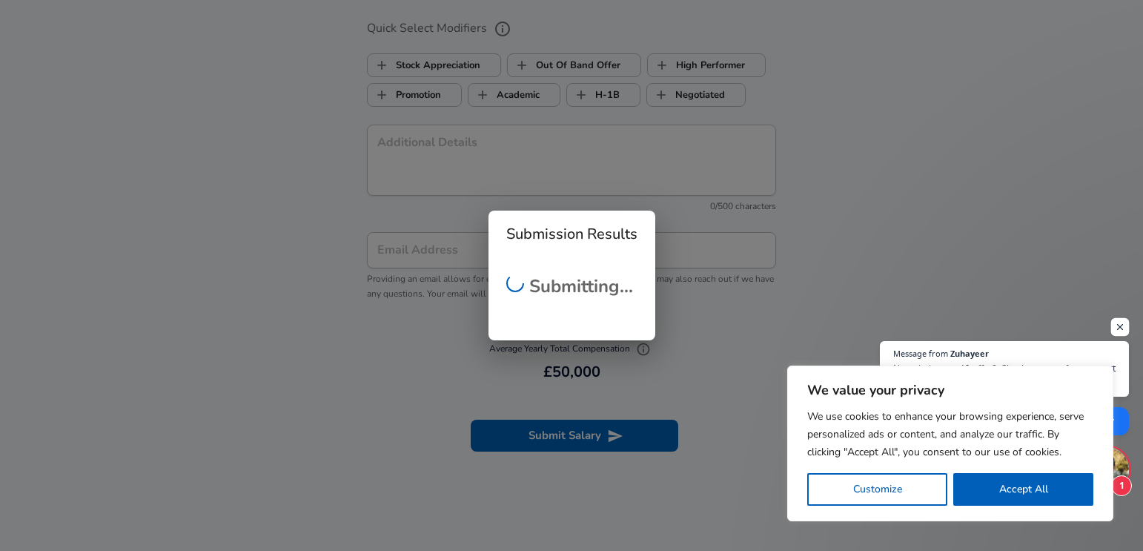
click at [1121, 325] on span "Open chat" at bounding box center [1120, 327] width 19 height 19
